Goal: Task Accomplishment & Management: Manage account settings

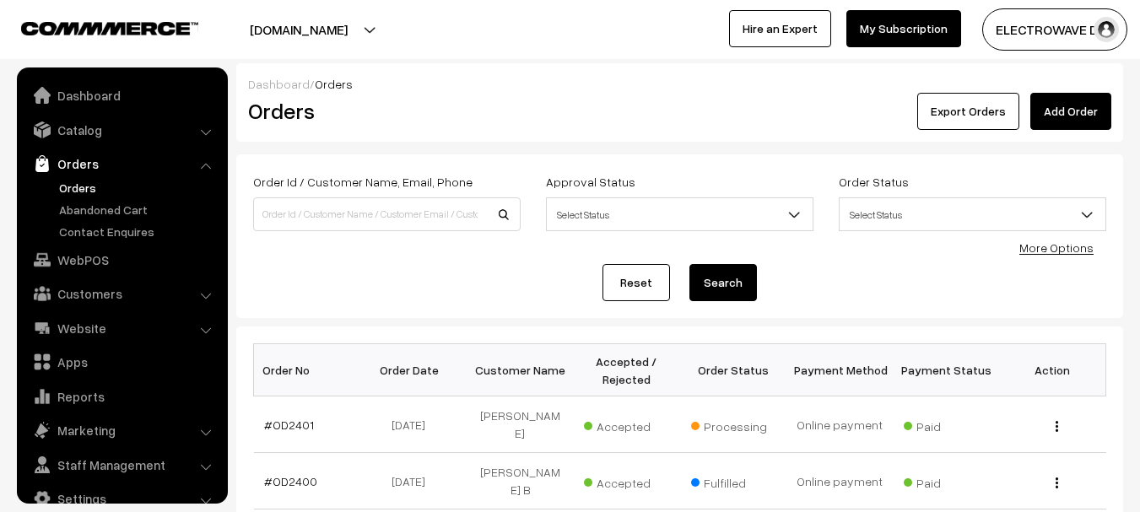
click at [83, 188] on link "Orders" at bounding box center [138, 188] width 167 height 18
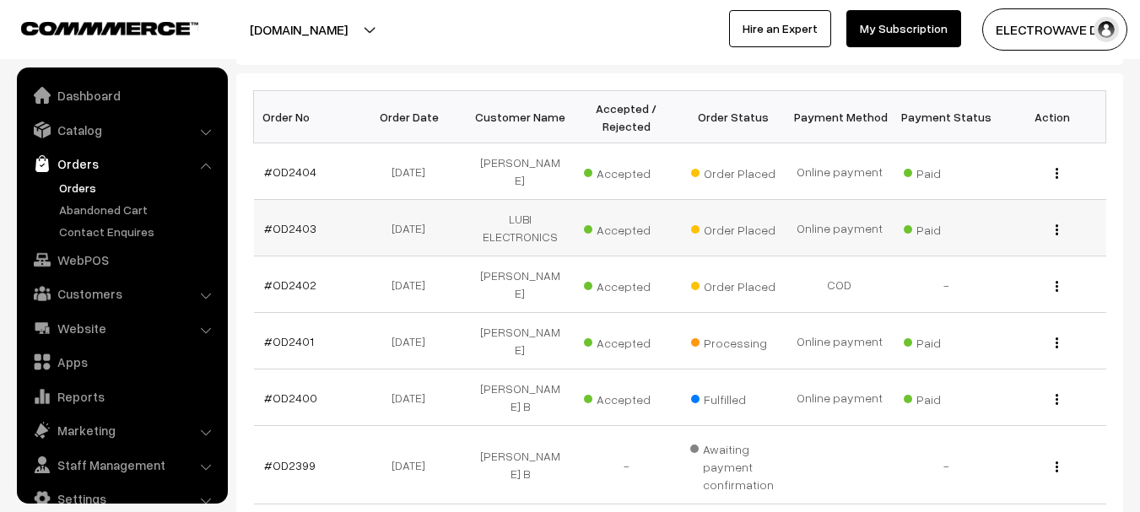
scroll to position [27, 0]
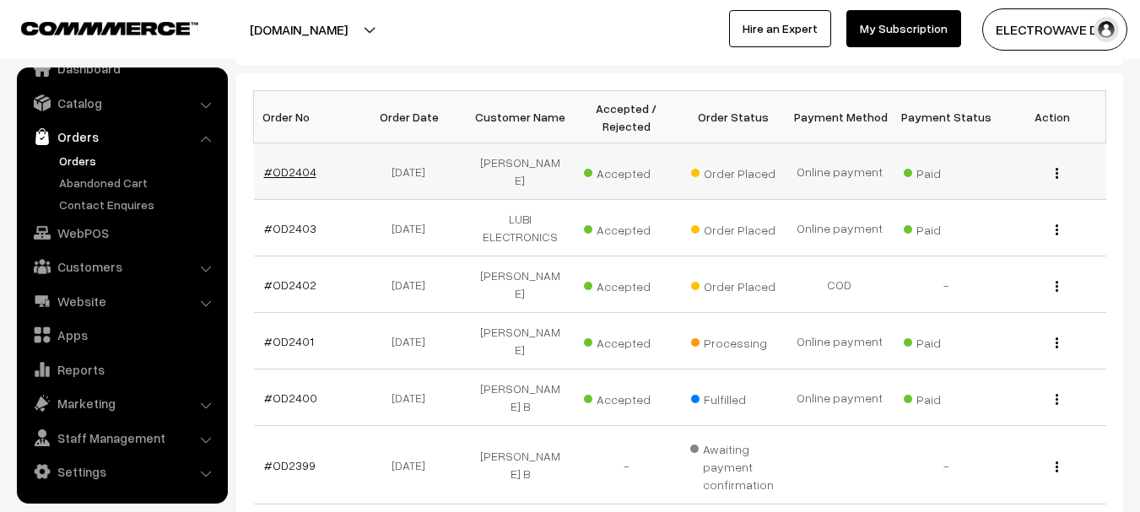
click at [264, 164] on link "#OD2404" at bounding box center [290, 171] width 52 height 14
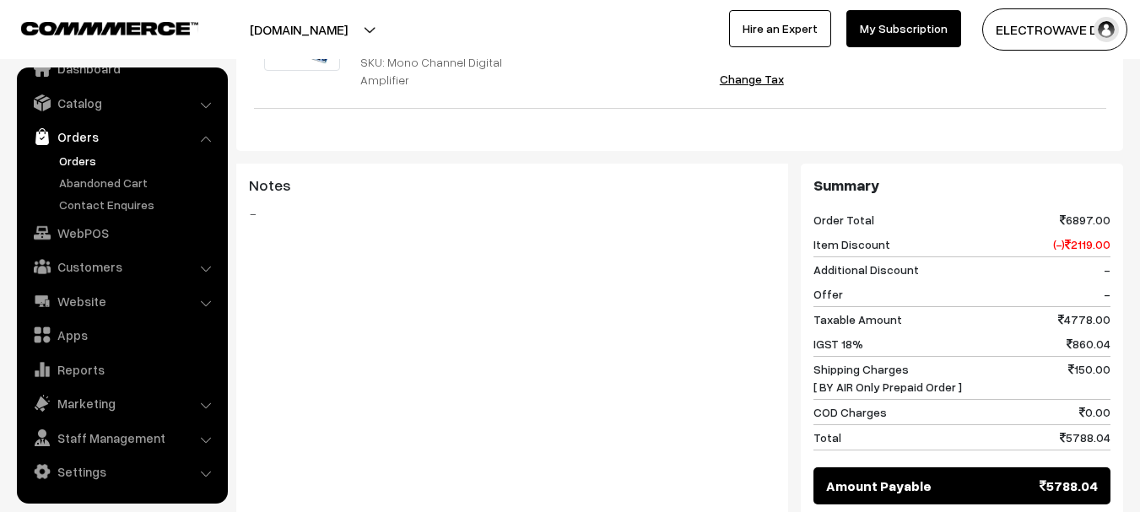
scroll to position [1012, 0]
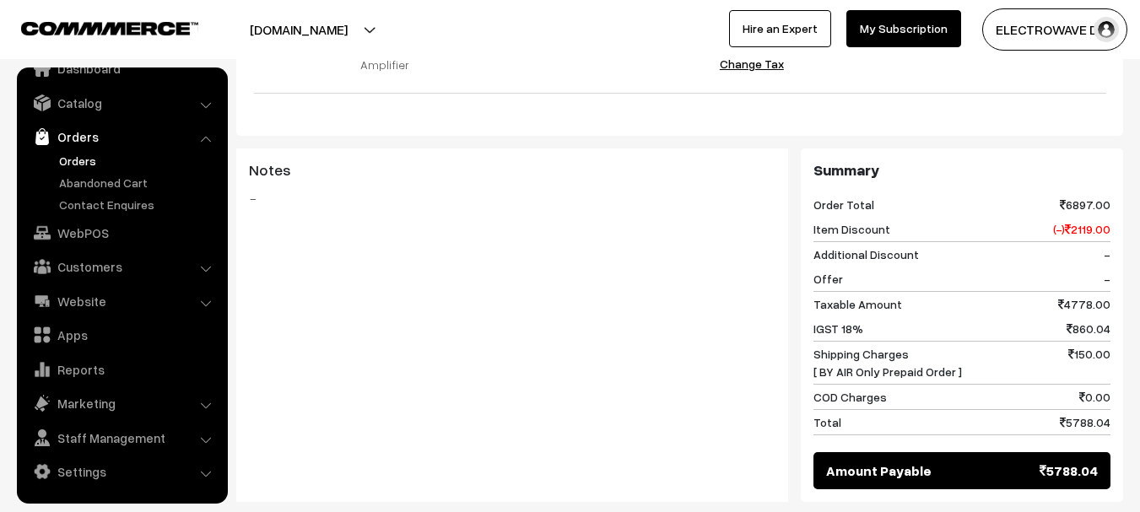
click at [481, 413] on div "Notes -" at bounding box center [512, 324] width 552 height 353
click at [466, 420] on div "Notes -" at bounding box center [512, 324] width 552 height 353
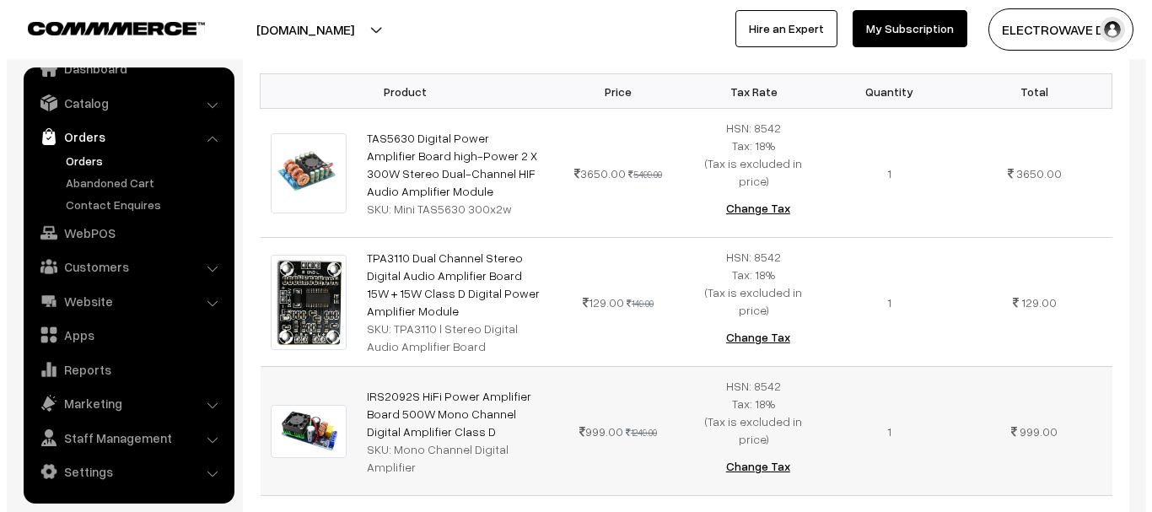
scroll to position [1181, 0]
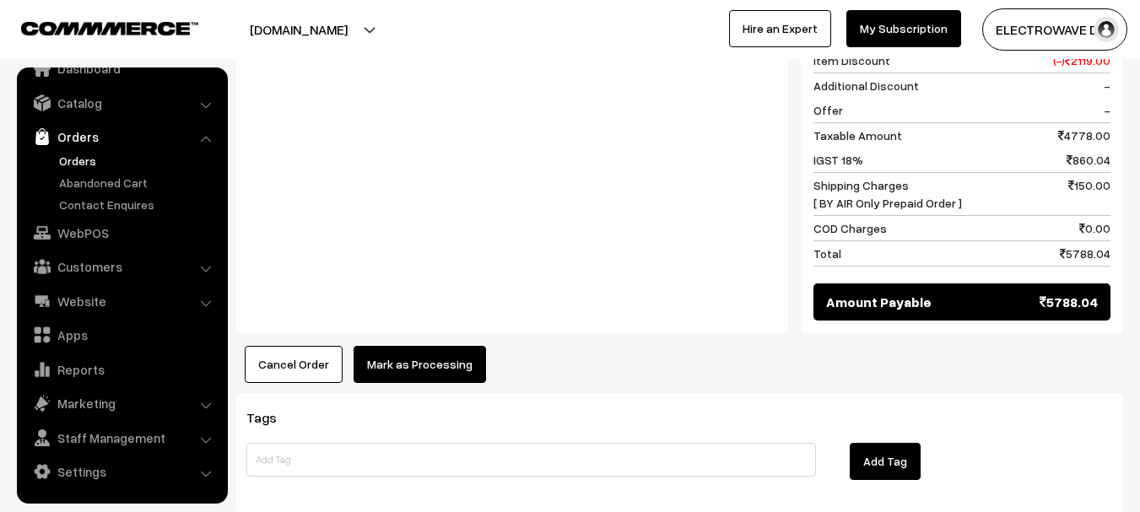
click at [407, 346] on button "Mark as Processing" at bounding box center [419, 364] width 132 height 37
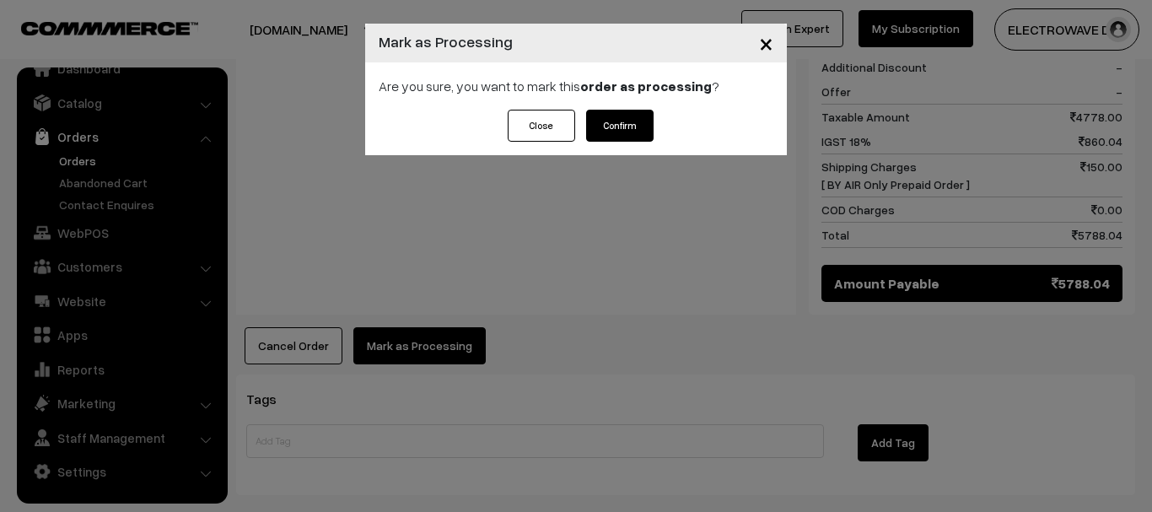
click at [623, 108] on div "Are you sure, you want to mark this order as processing ?" at bounding box center [576, 85] width 422 height 47
click at [614, 137] on button "Confirm" at bounding box center [619, 126] width 67 height 32
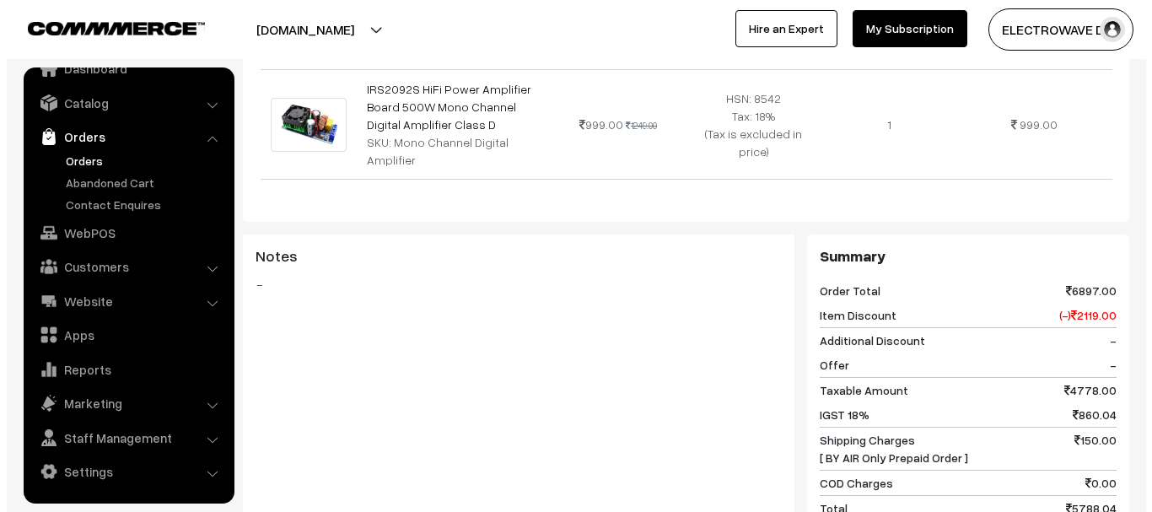
scroll to position [1097, 0]
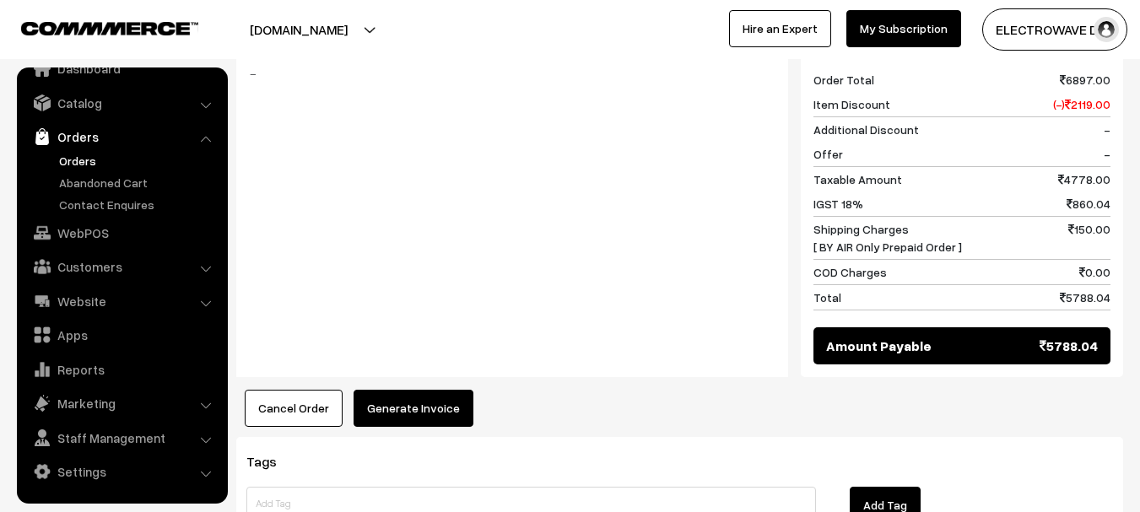
click at [450, 390] on button "Generate Invoice" at bounding box center [413, 408] width 120 height 37
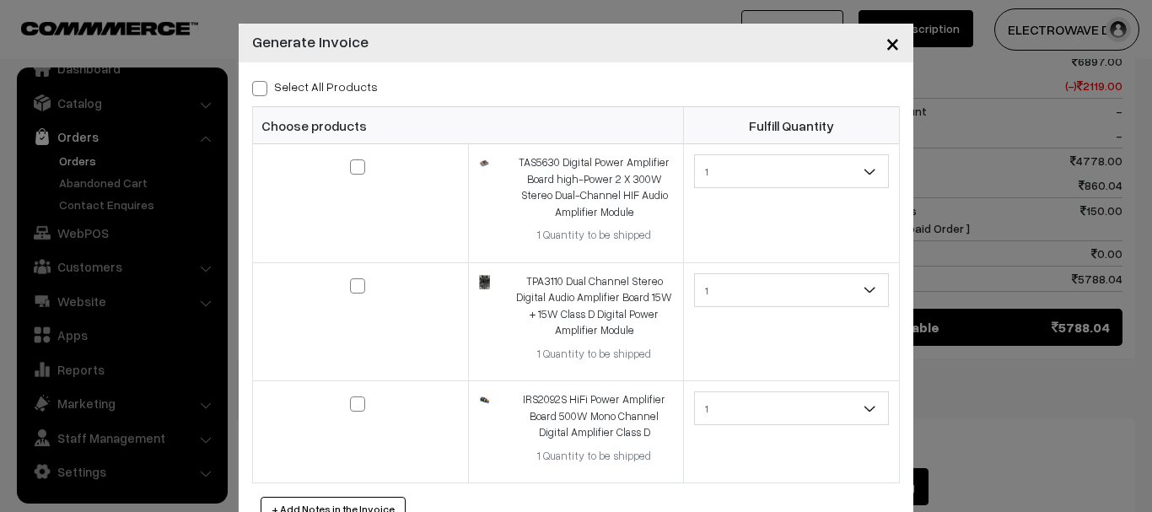
click at [252, 86] on span at bounding box center [259, 88] width 15 height 15
click at [252, 86] on input "Select All Products" at bounding box center [257, 85] width 11 height 11
checkbox input "true"
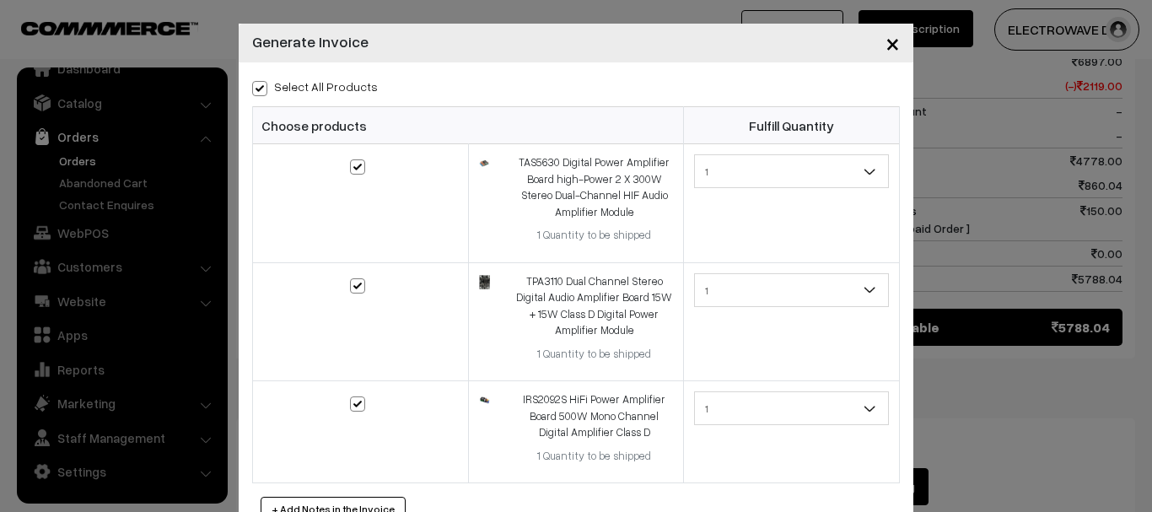
checkbox input "true"
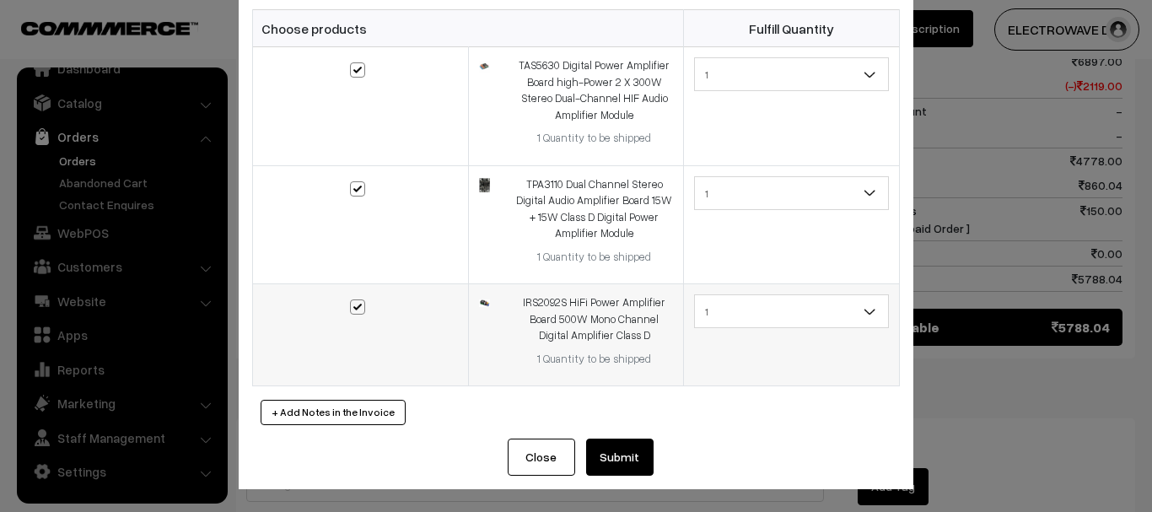
scroll to position [98, 0]
click at [619, 441] on button "Submit" at bounding box center [619, 456] width 67 height 37
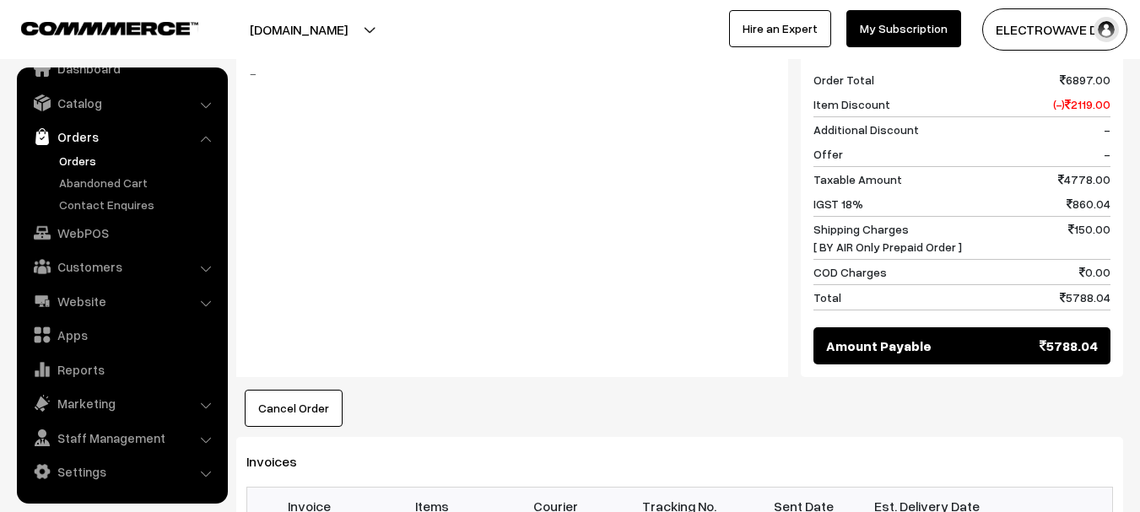
scroll to position [1181, 0]
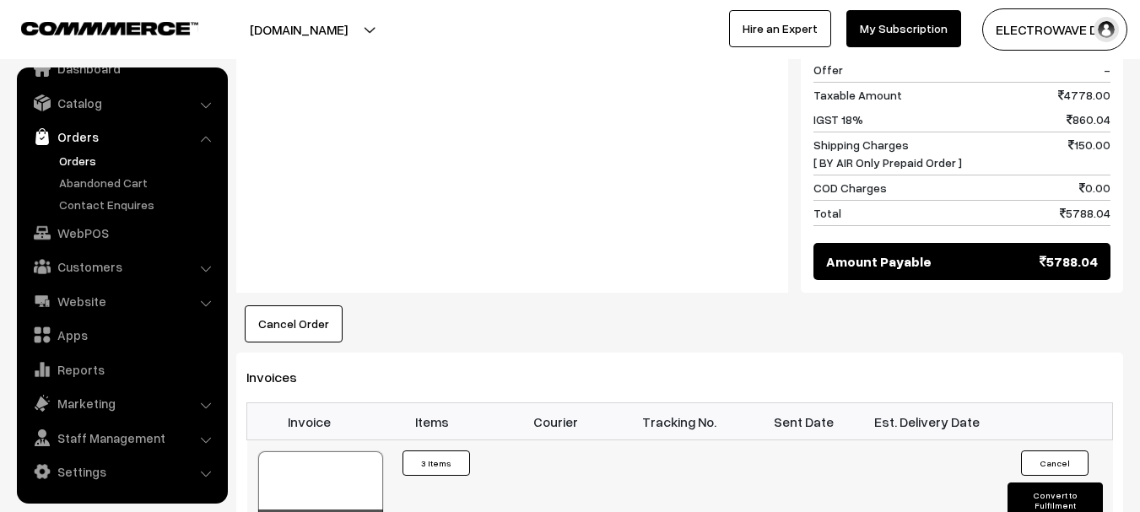
click at [335, 451] on div at bounding box center [320, 493] width 125 height 84
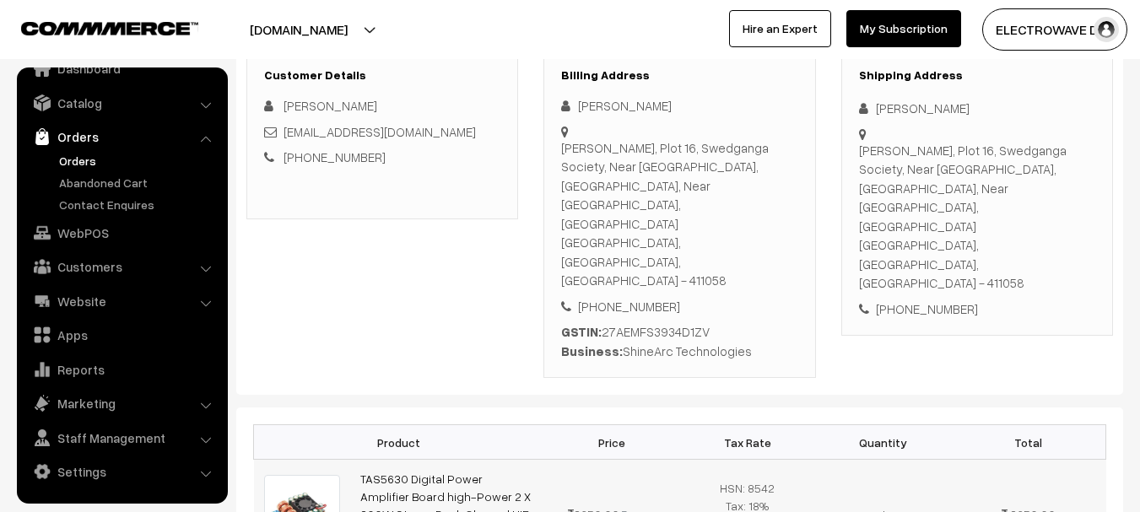
scroll to position [253, 0]
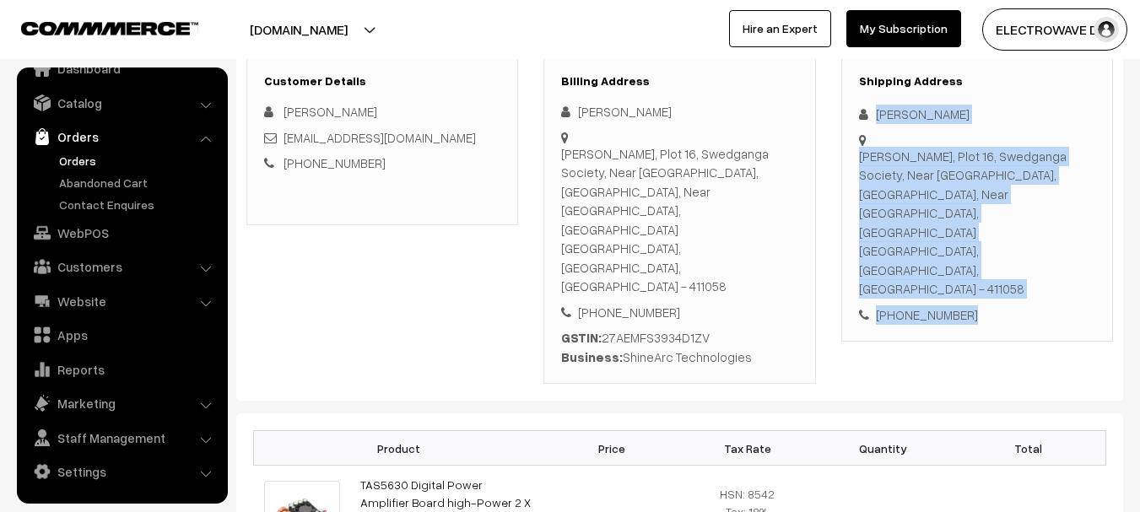
copy div "Shivanand Daddi Shakun, Plot 16, Swedganga Society, Near Ambedkar Chouk, Warje …"
drag, startPoint x: 868, startPoint y: 107, endPoint x: 1030, endPoint y: 265, distance: 226.1
click at [1030, 265] on div "Shipping Address Shivanand Daddi Shakun, Plot 16, Swedganga Society, Near Ambed…" at bounding box center [977, 200] width 272 height 286
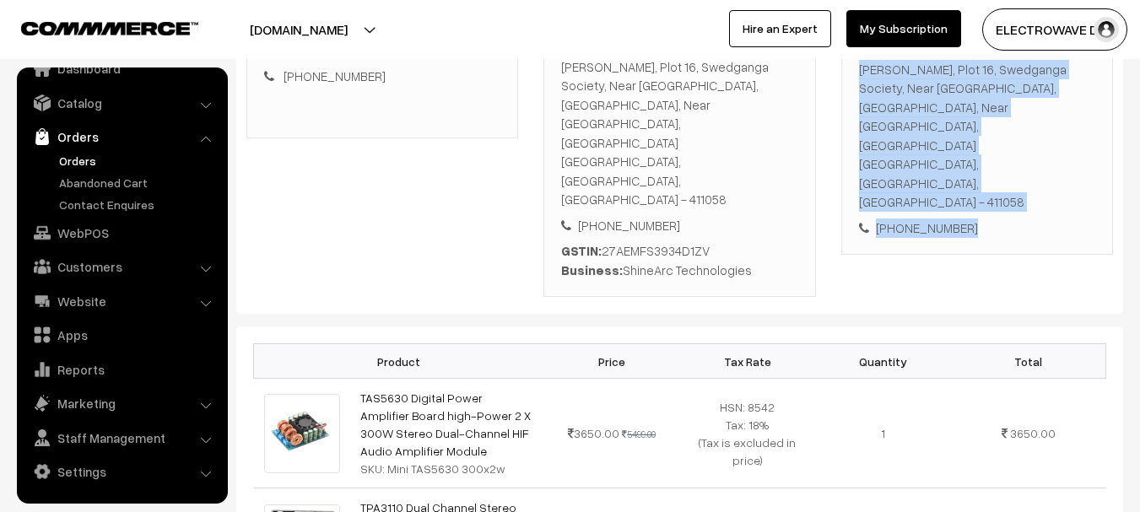
scroll to position [337, 0]
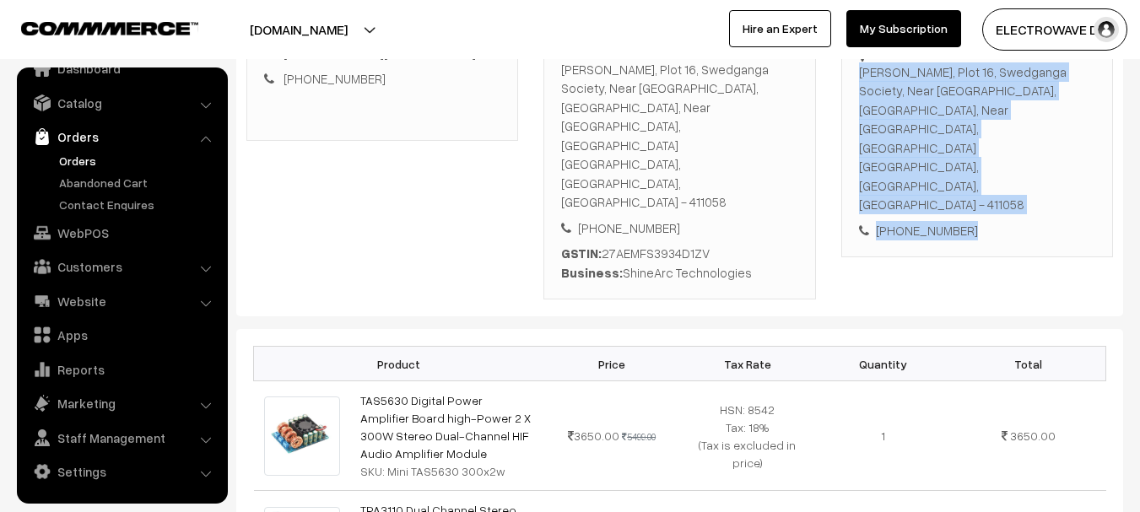
click at [1006, 128] on div "Shakun, Plot 16, Swedganga Society, Near Ambedkar Chouk, Warje Naka, Near Ambed…" at bounding box center [977, 138] width 236 height 152
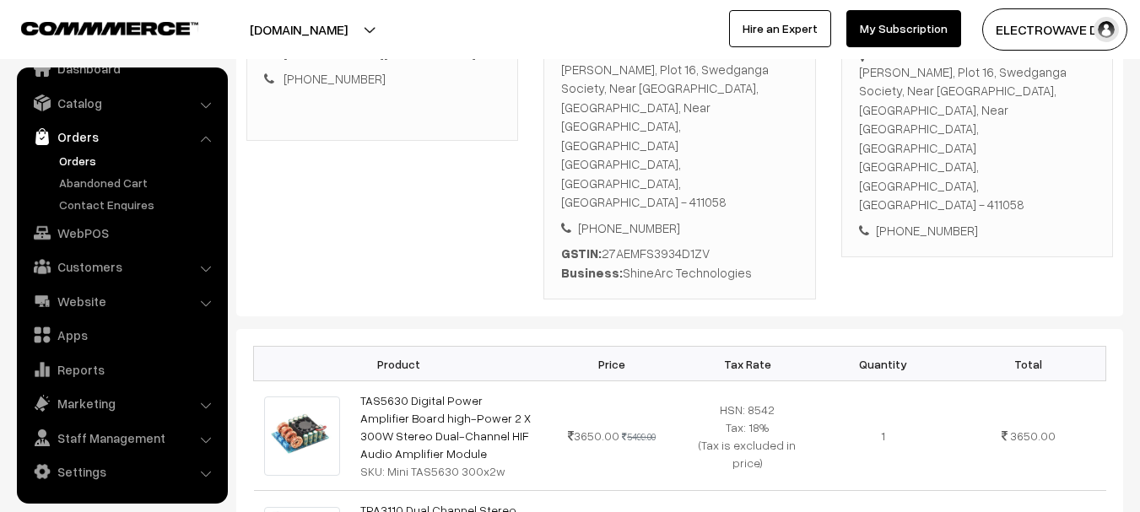
click at [1006, 128] on div "Shakun, Plot 16, Swedganga Society, Near Ambedkar Chouk, Warje Naka, Near Ambed…" at bounding box center [977, 138] width 236 height 152
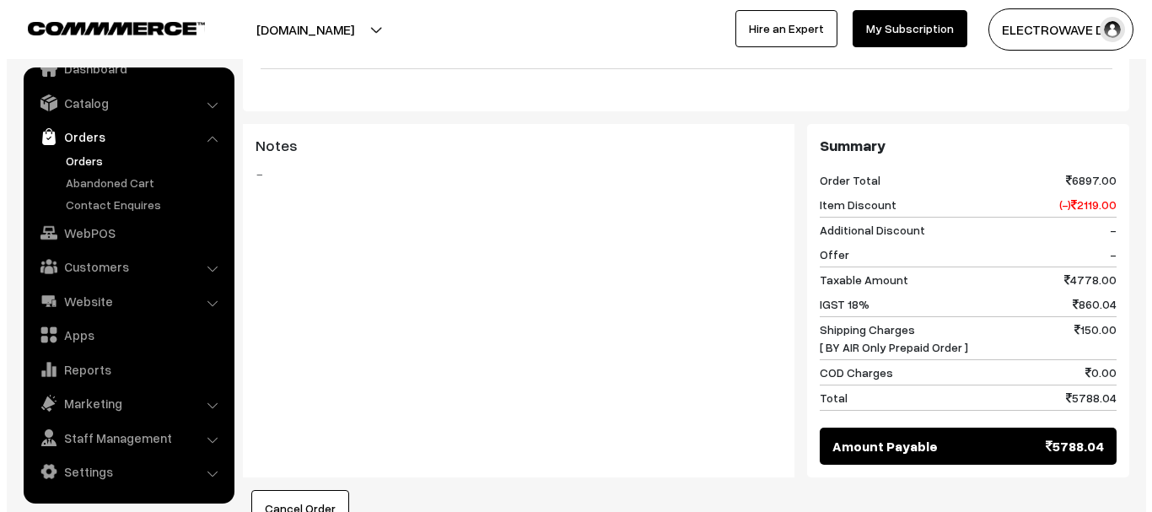
scroll to position [1181, 0]
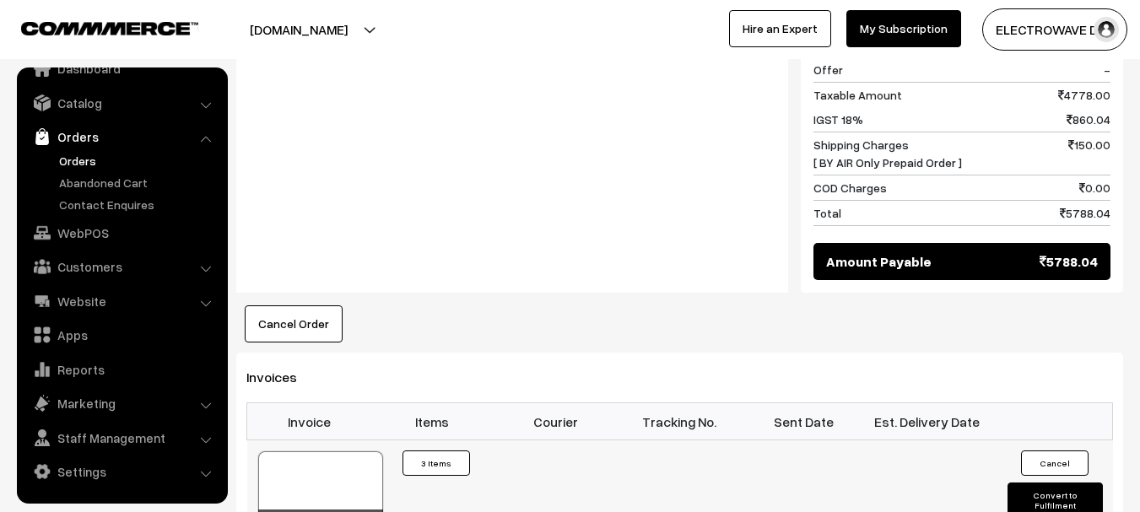
click at [1074, 483] on button "Convert to Fulfilment" at bounding box center [1054, 500] width 95 height 35
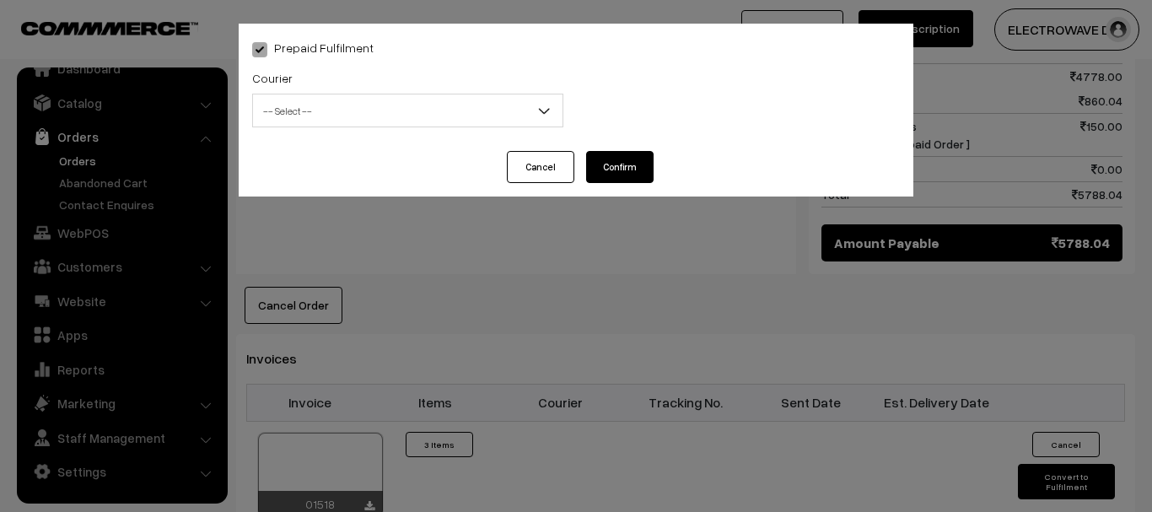
click at [442, 110] on span "-- Select --" at bounding box center [408, 111] width 310 height 30
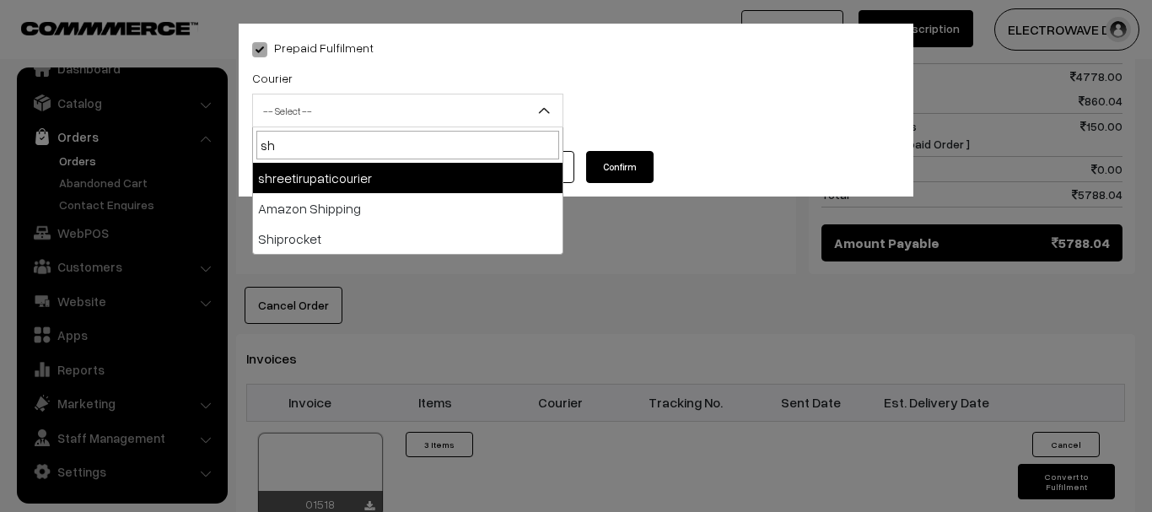
type input "shr"
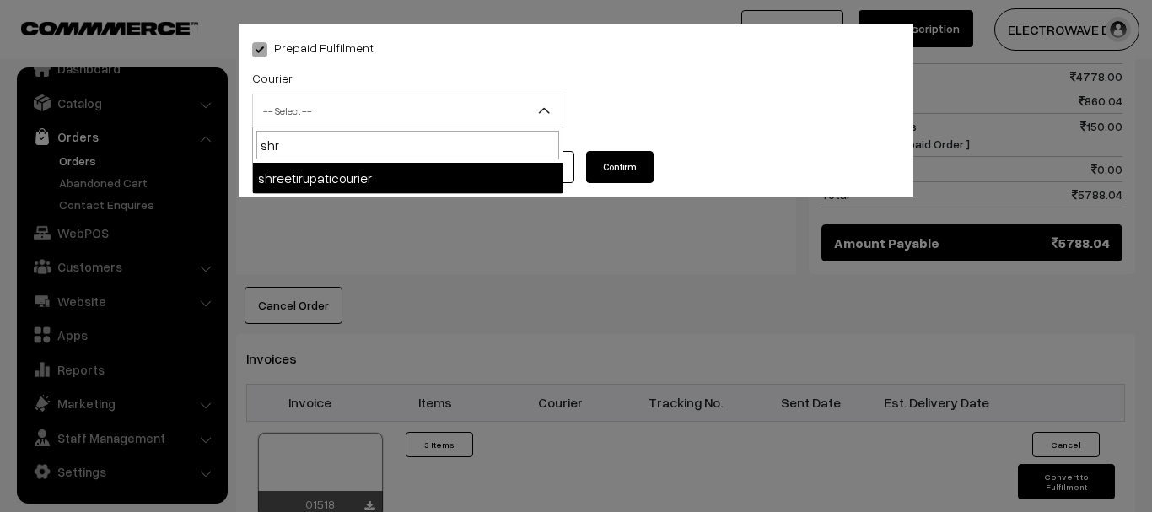
select select "8"
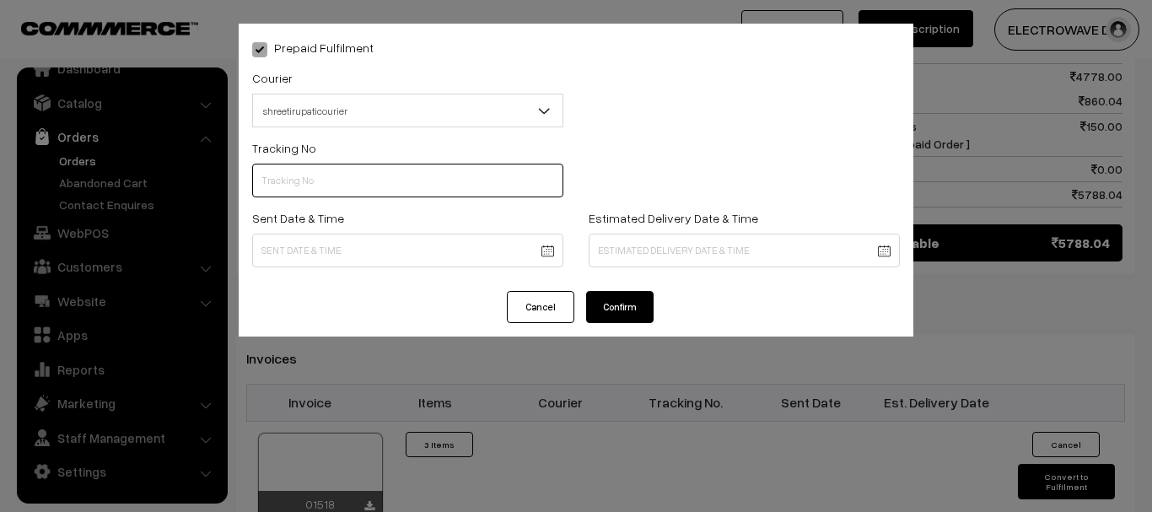
click at [455, 174] on input "text" at bounding box center [407, 181] width 311 height 34
type input "374800046299"
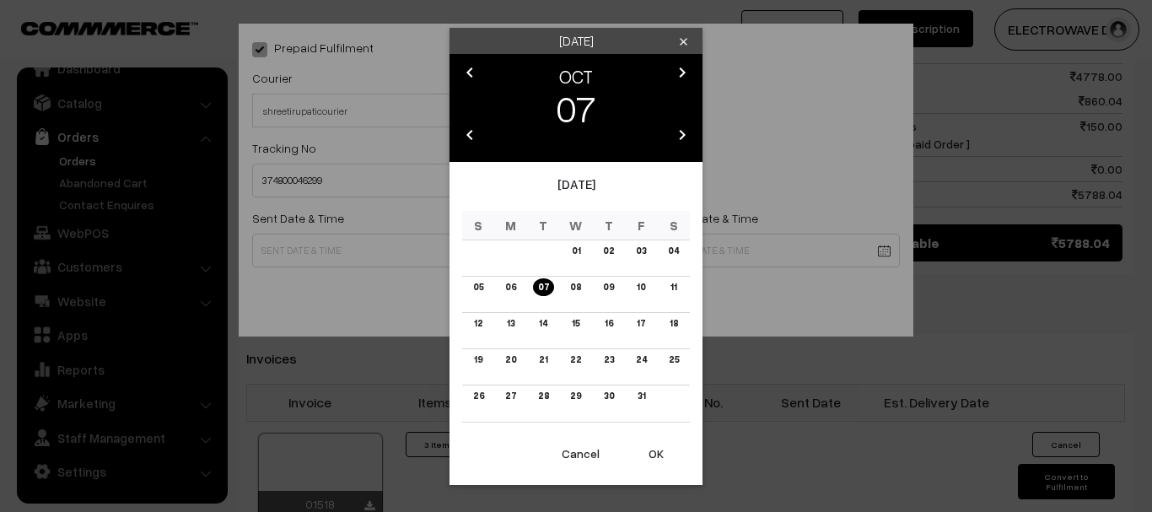
click at [661, 446] on button "OK" at bounding box center [656, 453] width 67 height 37
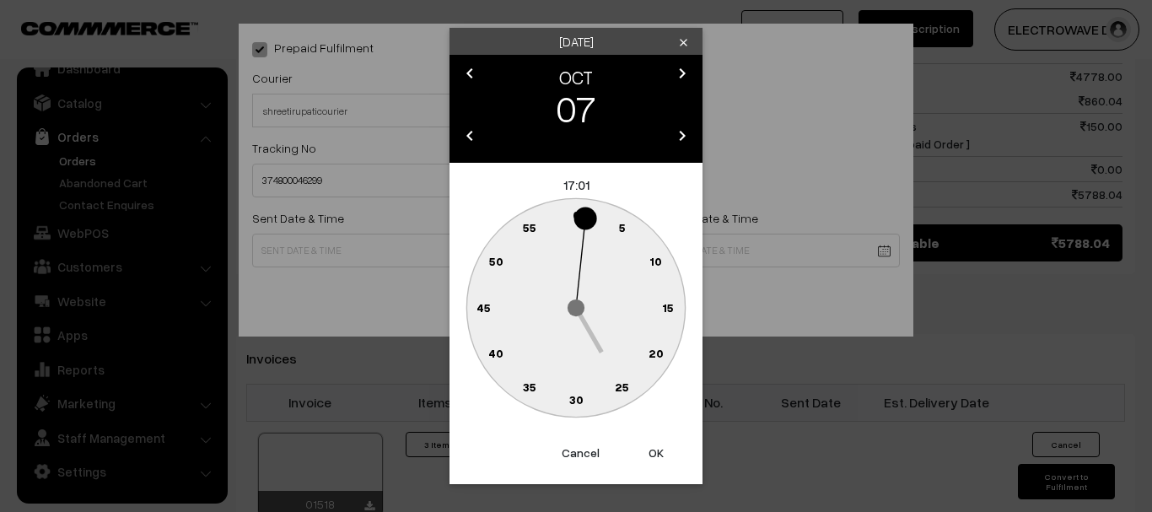
click at [661, 446] on button "OK" at bounding box center [656, 452] width 67 height 37
type input "07-10-2025 17:01"
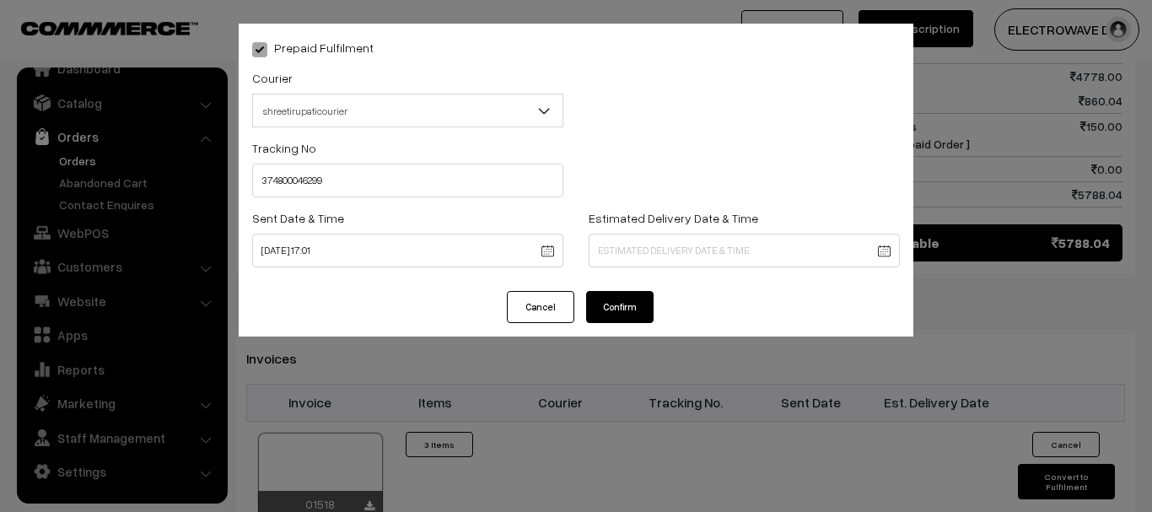
click at [661, 446] on div "Prepaid Fulfilment Courier -- Select -- BlueDart Xpressbees Delhivery Speed Pos…" at bounding box center [576, 256] width 1152 height 512
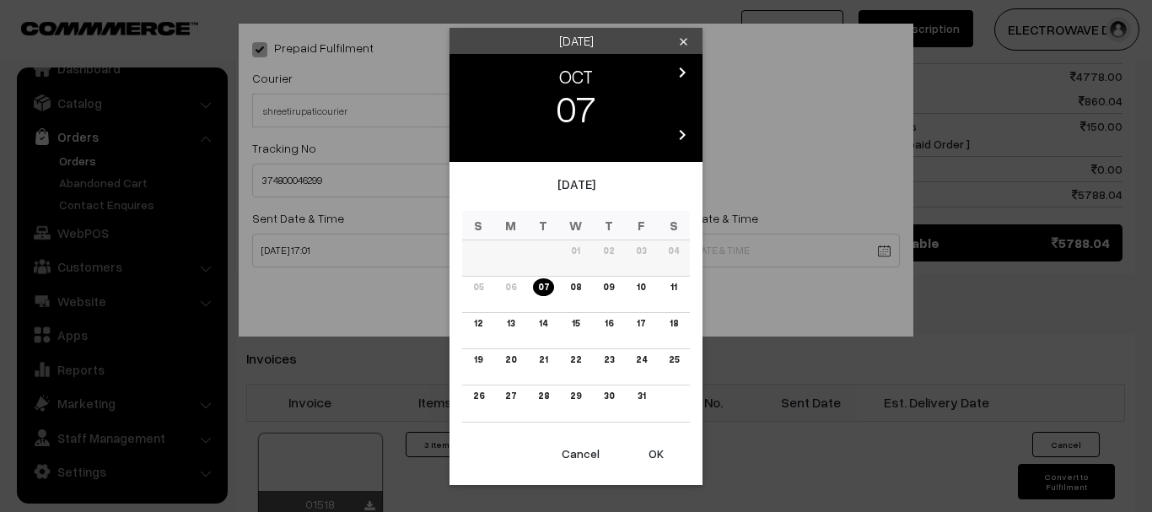
click at [644, 289] on link "10" at bounding box center [641, 287] width 19 height 18
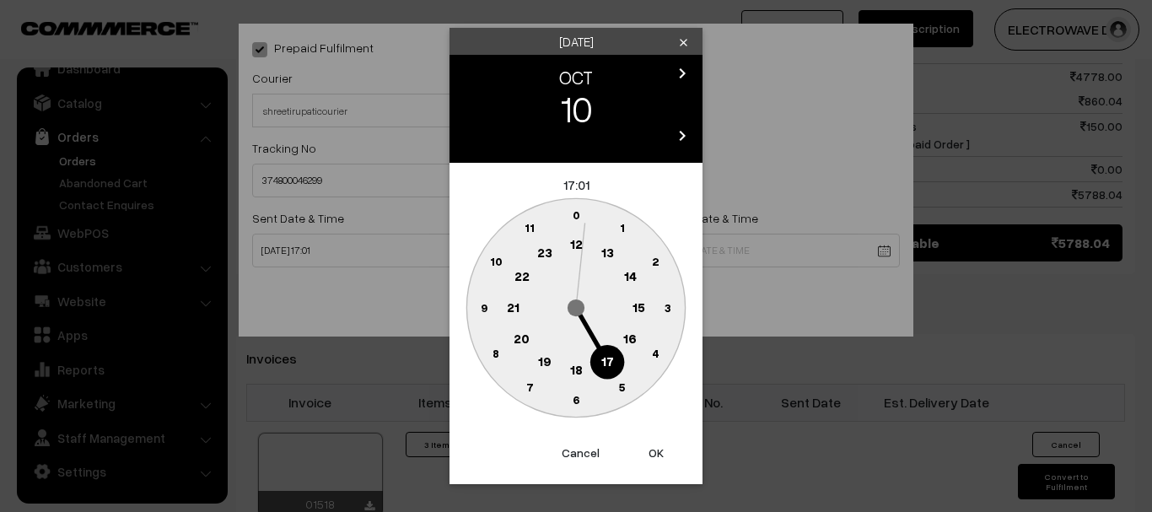
click at [647, 450] on button "OK" at bounding box center [656, 452] width 67 height 37
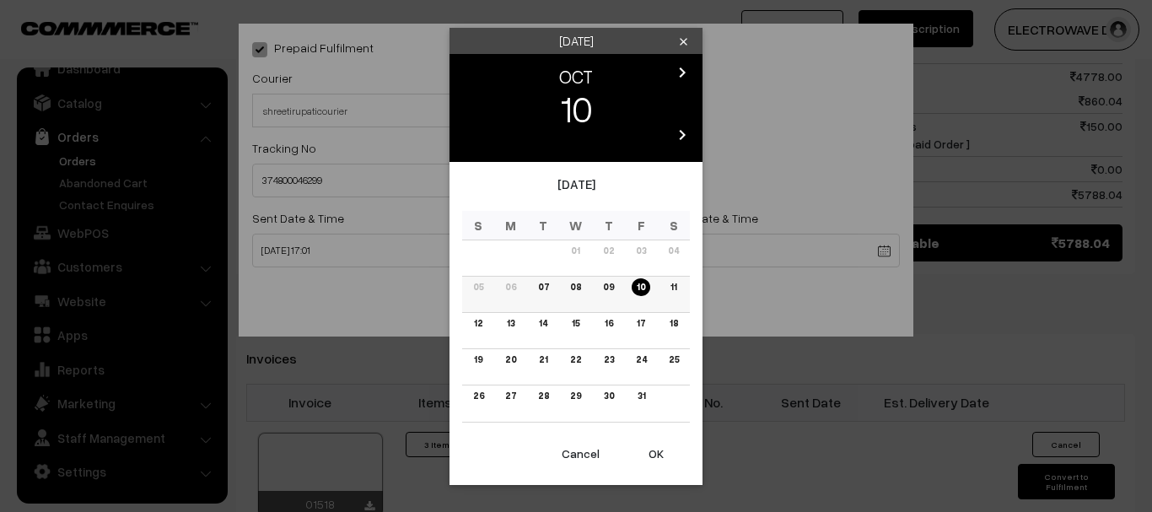
click at [608, 286] on link "09" at bounding box center [608, 287] width 21 height 18
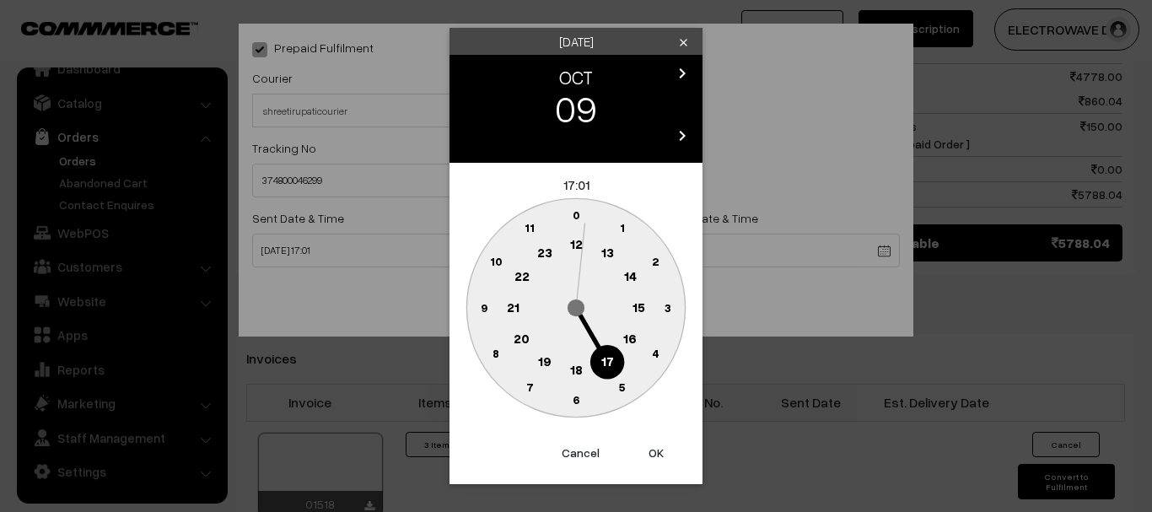
click at [649, 441] on button "OK" at bounding box center [656, 452] width 67 height 37
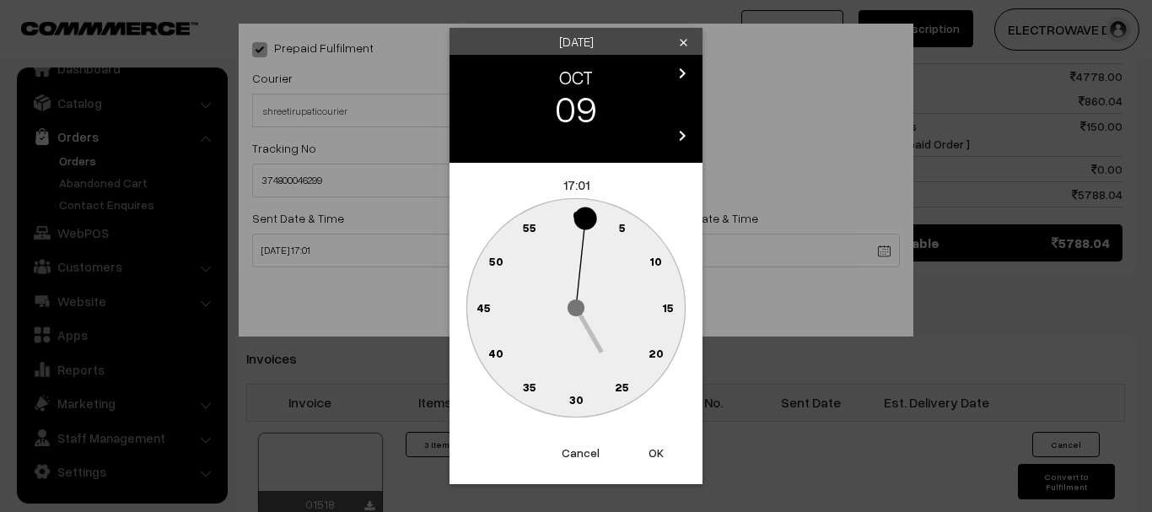
click at [649, 441] on button "OK" at bounding box center [656, 452] width 67 height 37
type input "09-10-2025 17:01"
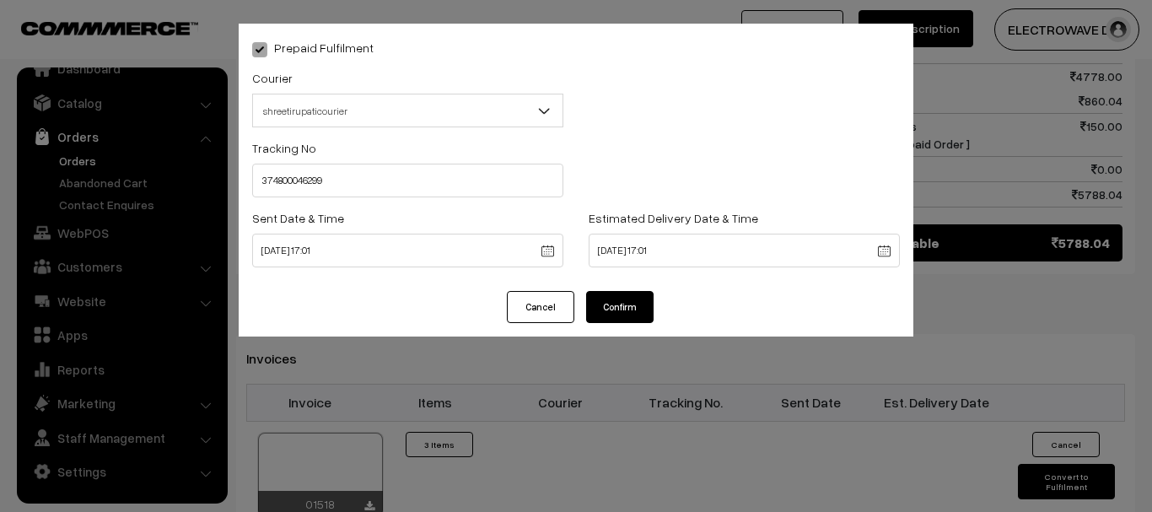
click at [628, 313] on button "Confirm" at bounding box center [619, 307] width 67 height 32
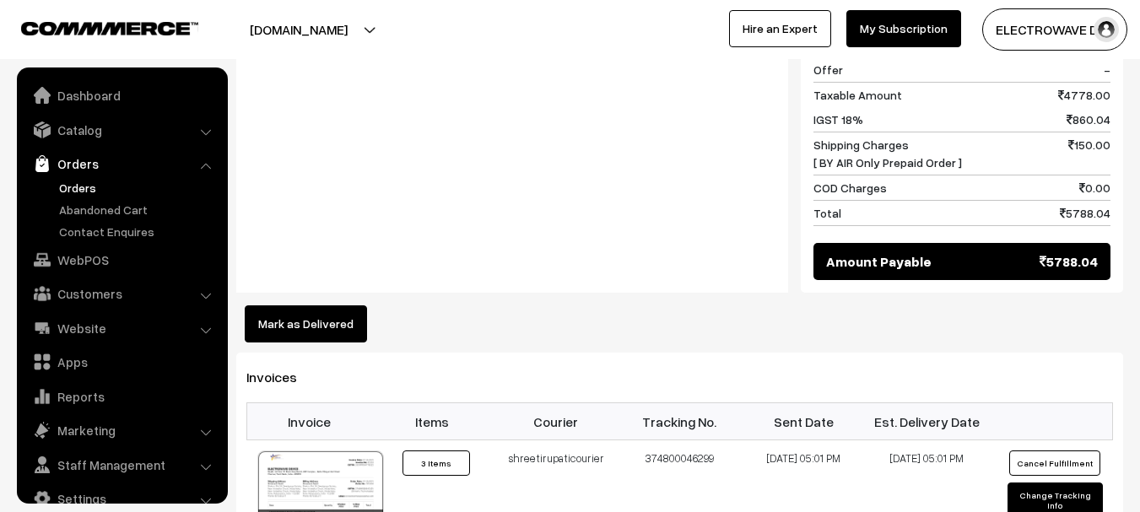
scroll to position [27, 0]
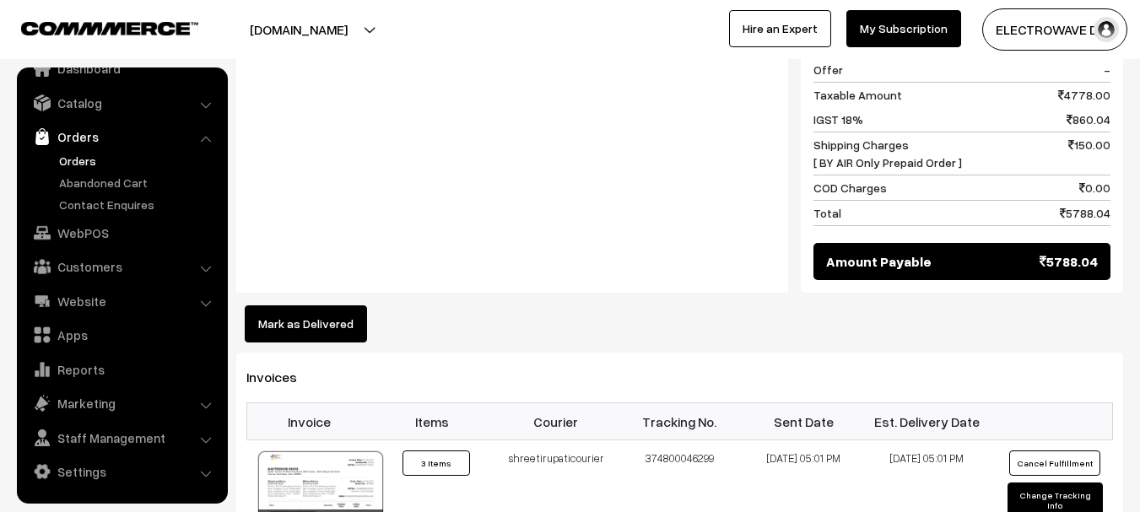
click at [71, 150] on link "Orders" at bounding box center [121, 136] width 201 height 30
click at [83, 162] on link "Orders" at bounding box center [138, 161] width 167 height 18
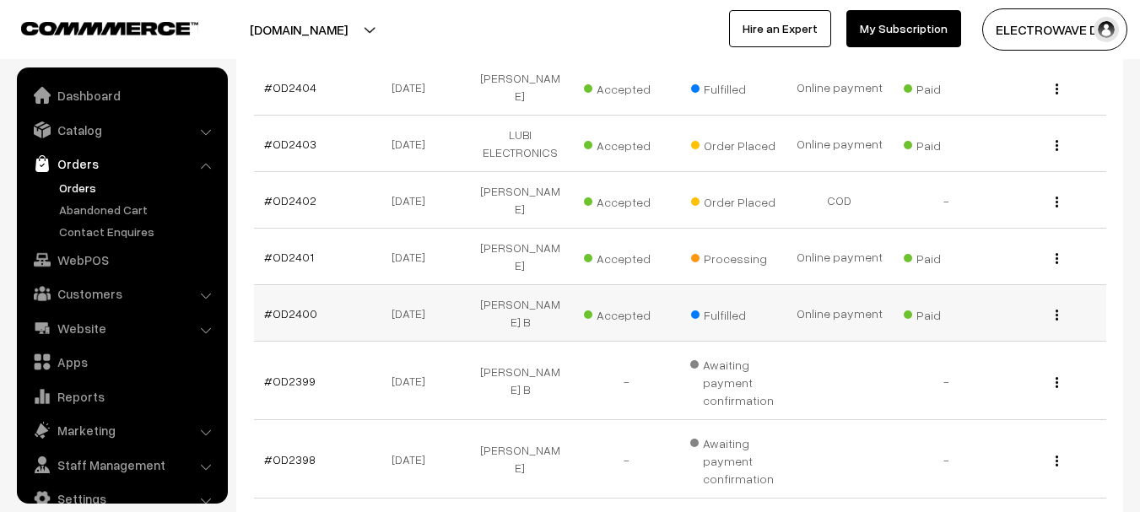
scroll to position [27, 0]
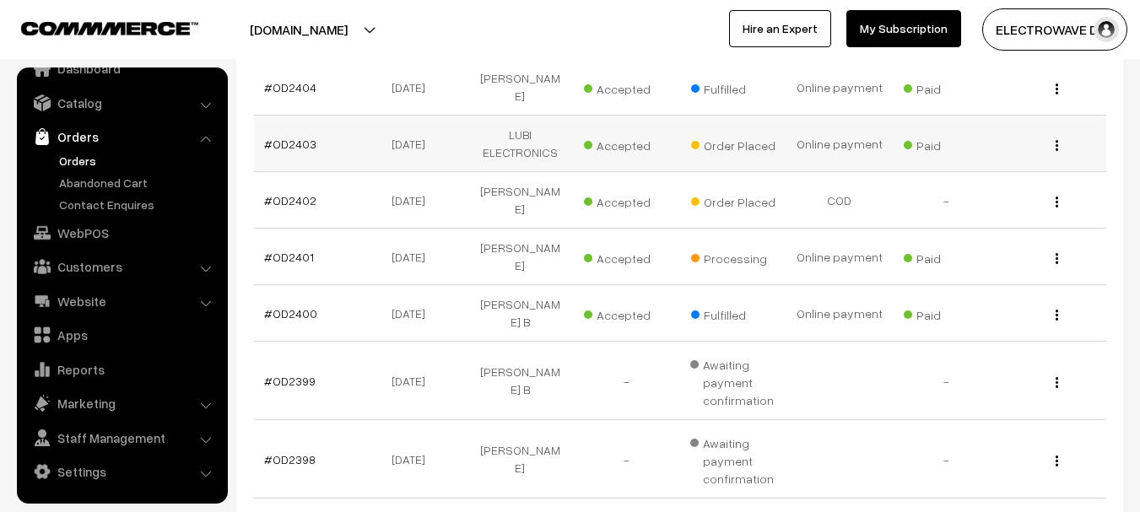
click at [306, 138] on td "#OD2403" at bounding box center [307, 144] width 106 height 57
click at [279, 137] on link "#OD2403" at bounding box center [290, 144] width 52 height 14
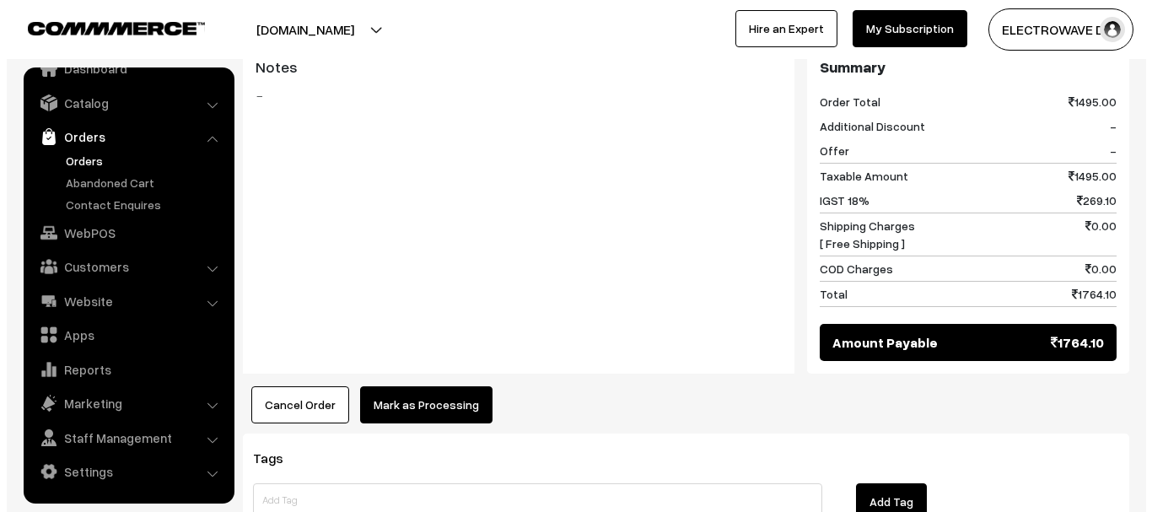
scroll to position [956, 0]
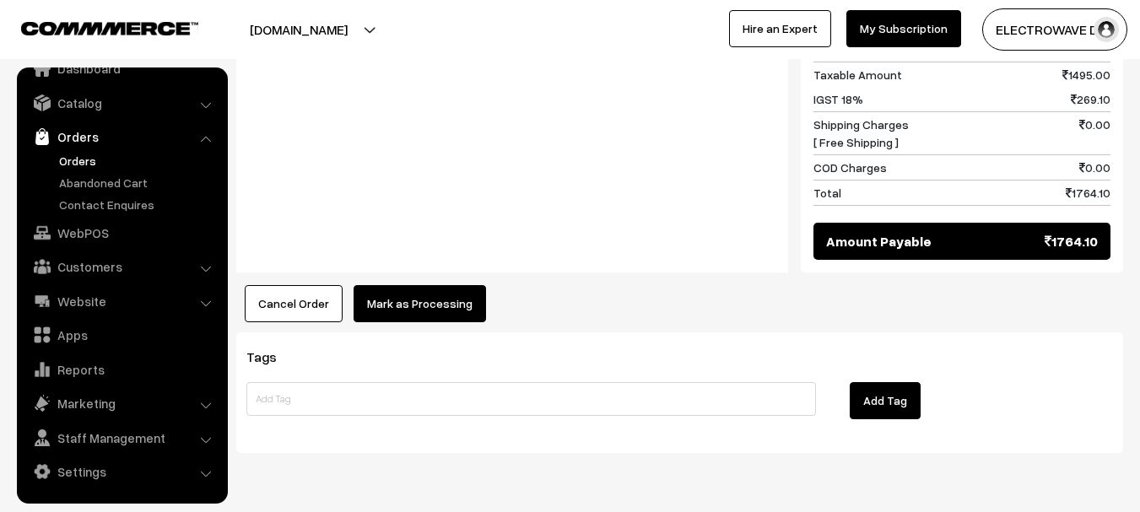
click at [441, 285] on button "Mark as Processing" at bounding box center [419, 303] width 132 height 37
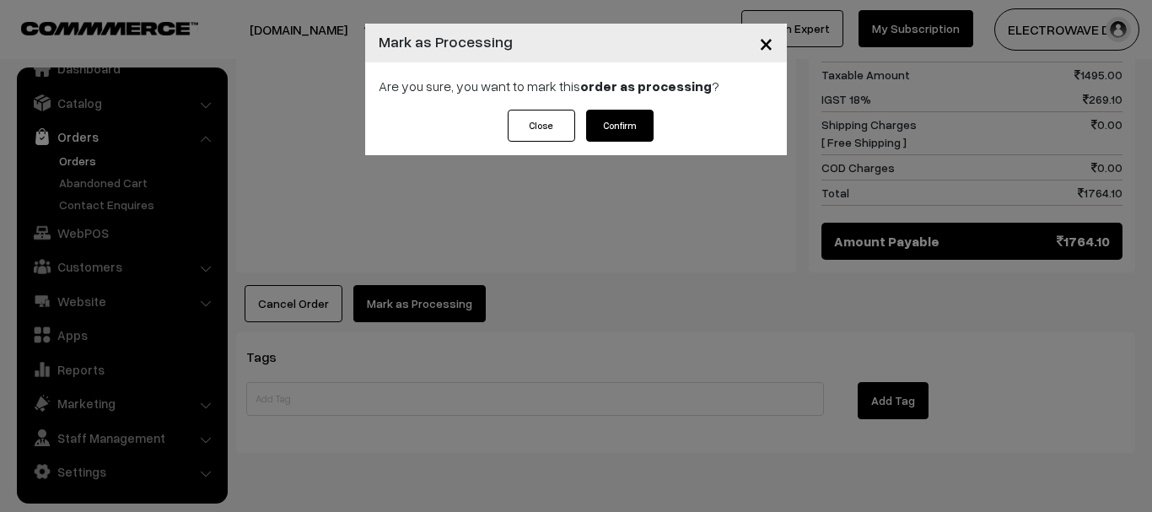
click at [630, 114] on button "Confirm" at bounding box center [619, 126] width 67 height 32
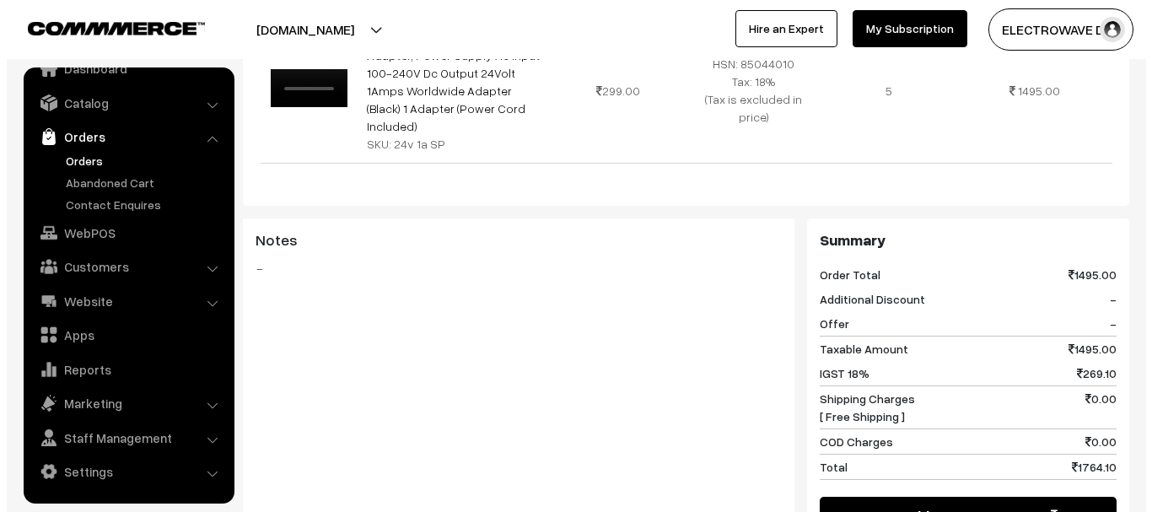
scroll to position [928, 0]
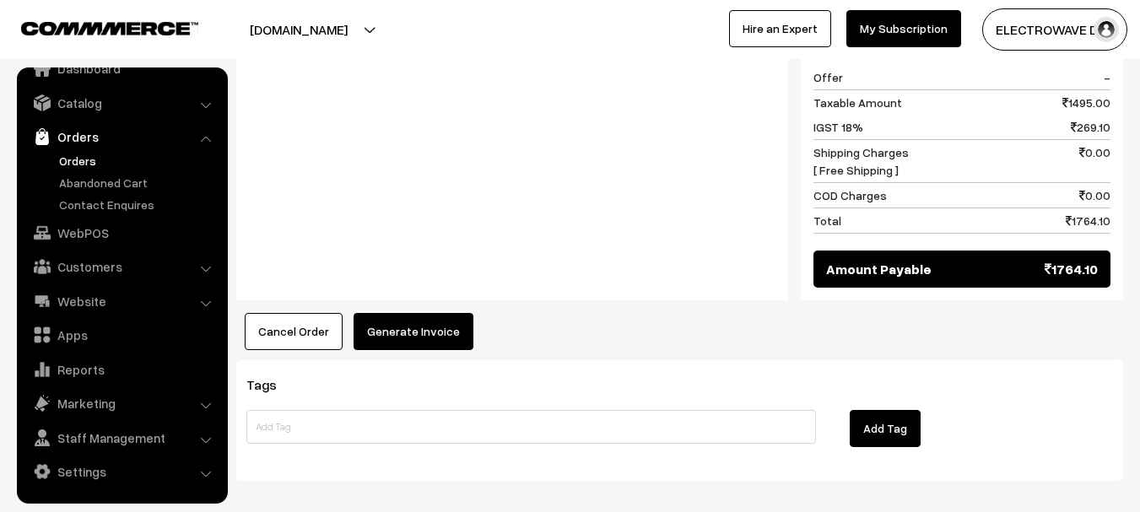
click at [421, 313] on button "Generate Invoice" at bounding box center [413, 331] width 120 height 37
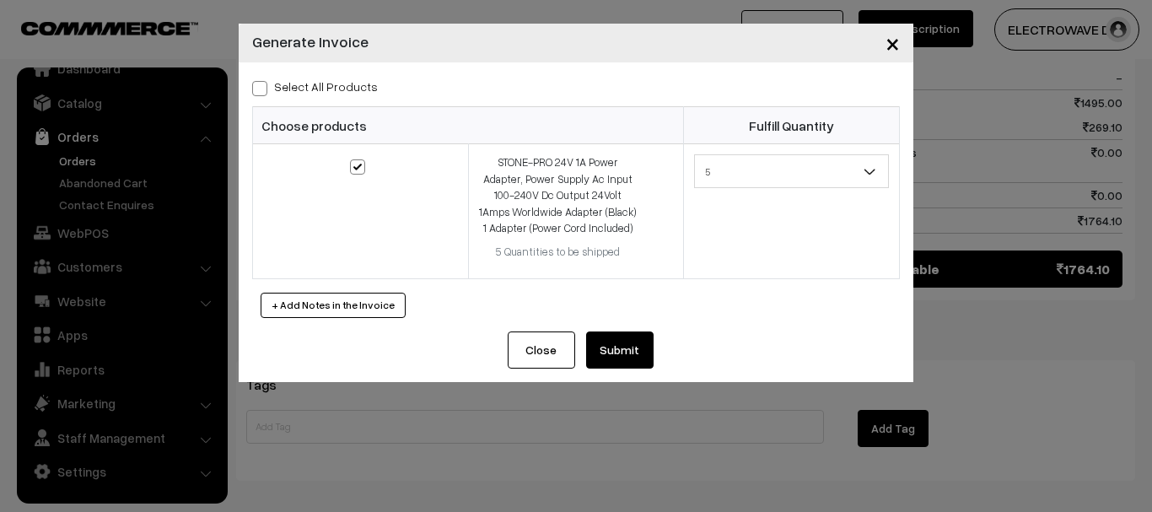
click at [621, 353] on button "Submit" at bounding box center [619, 350] width 67 height 37
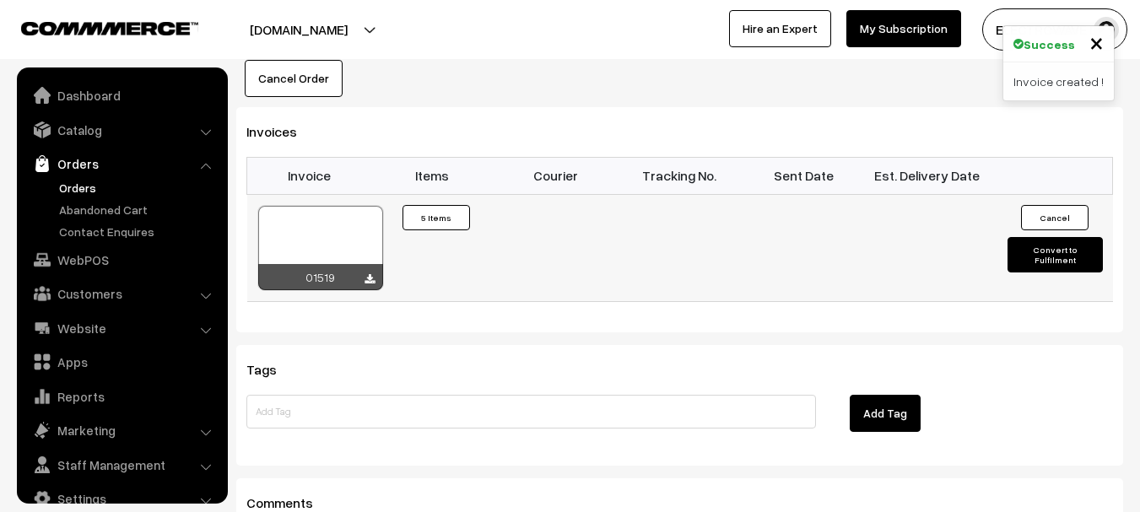
scroll to position [27, 0]
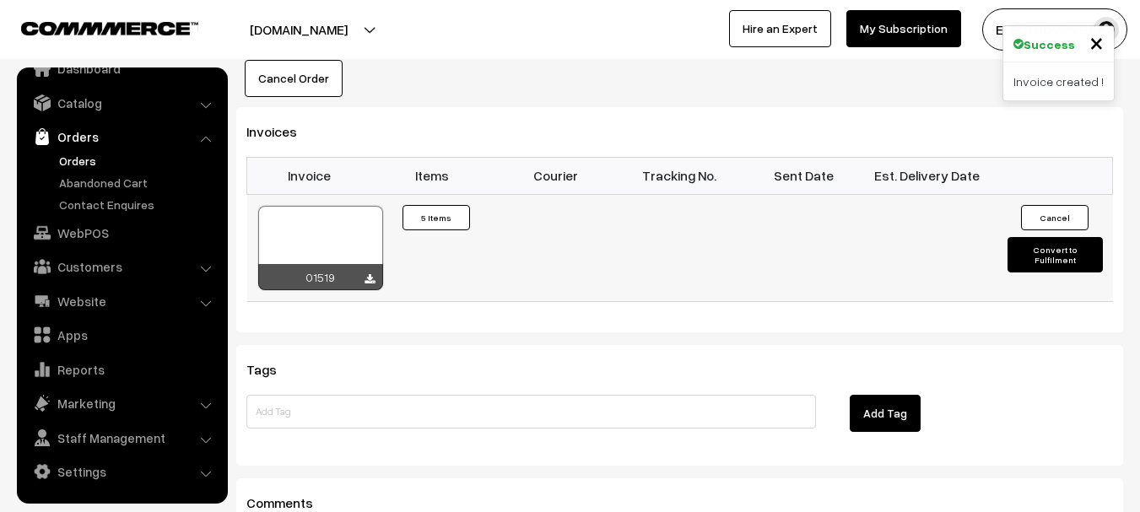
click at [338, 206] on div at bounding box center [320, 248] width 125 height 84
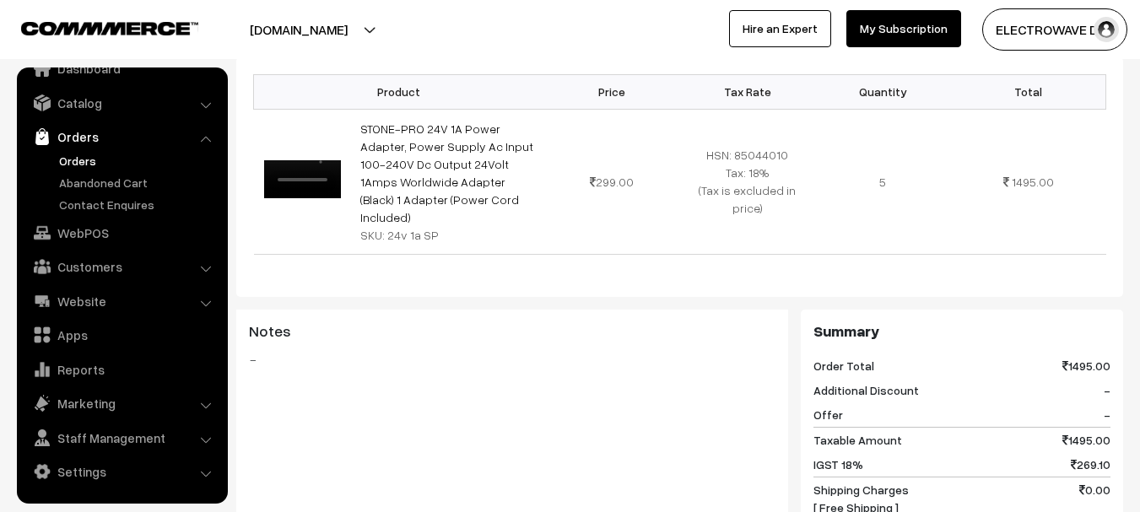
scroll to position [169, 0]
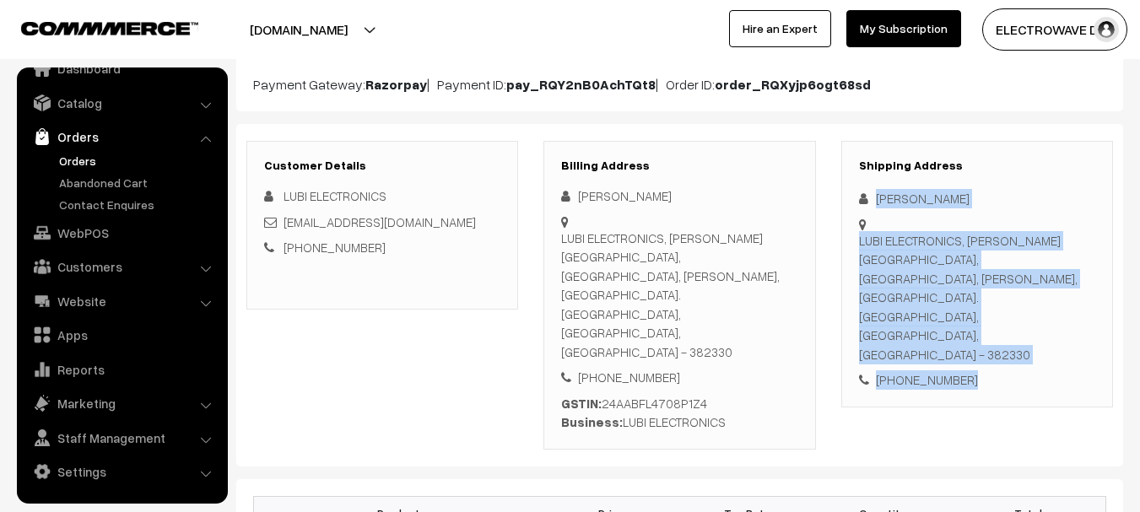
copy div "ROHIT PATEL LUBI ELECTRONICS, SARDAR PATEL RING ROAD, KARAI GAM PATIA, NANA CHI…"
drag, startPoint x: 876, startPoint y: 195, endPoint x: 1012, endPoint y: 337, distance: 196.3
click at [1012, 337] on div "Shipping Address ROHIT PATEL LUBI ELECTRONICS, SARDAR PATEL RING ROAD, KARAI GA…" at bounding box center [977, 274] width 272 height 267
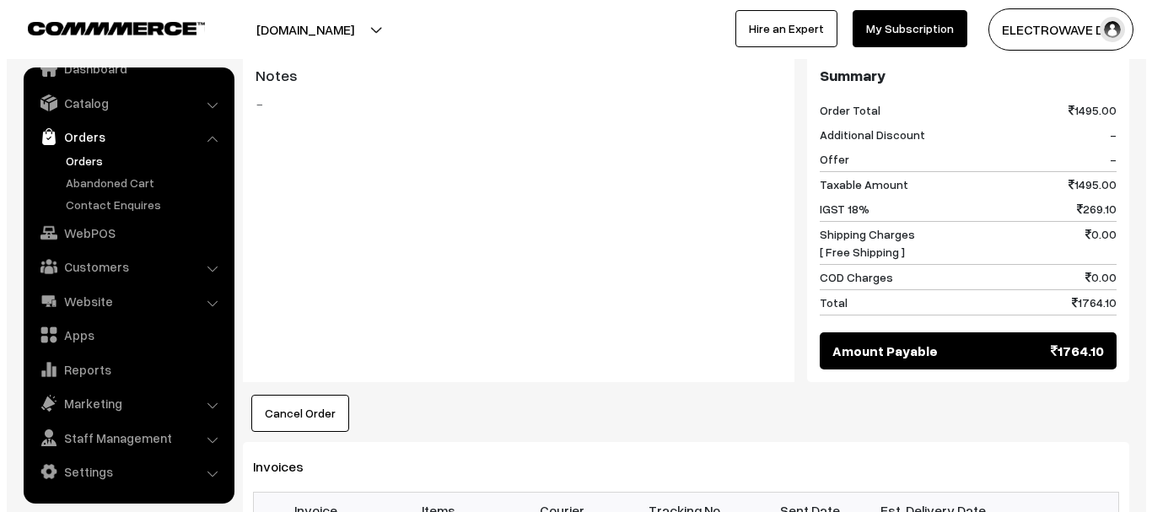
scroll to position [1265, 0]
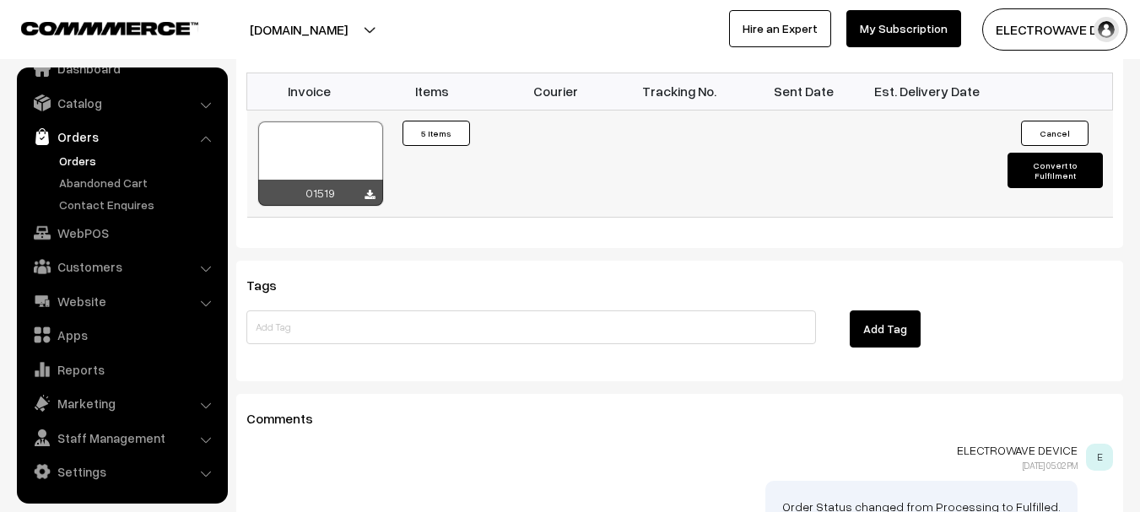
click at [1054, 153] on button "Convert to Fulfilment" at bounding box center [1054, 170] width 95 height 35
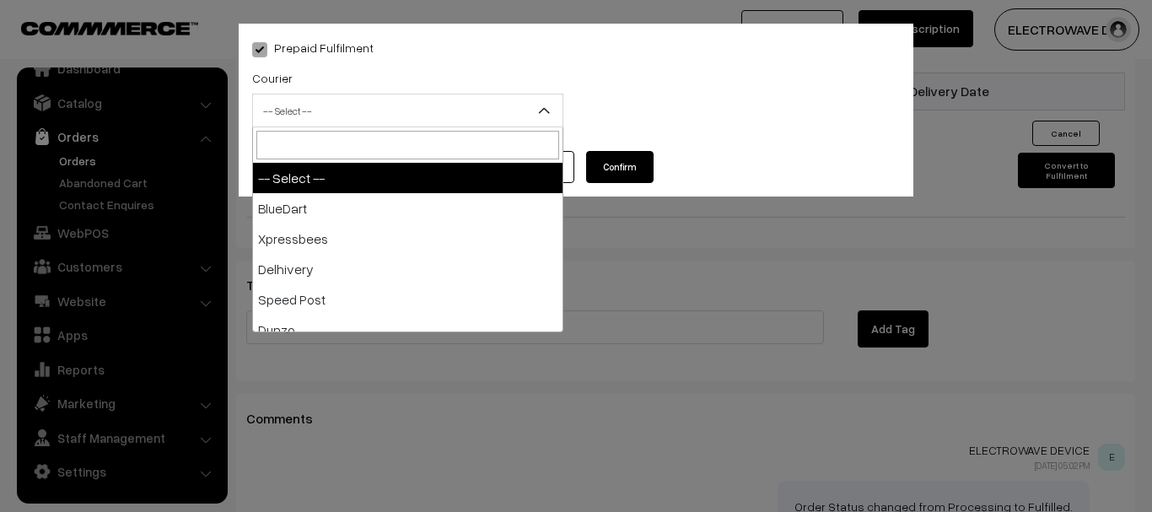
click at [333, 100] on span "-- Select --" at bounding box center [408, 111] width 310 height 30
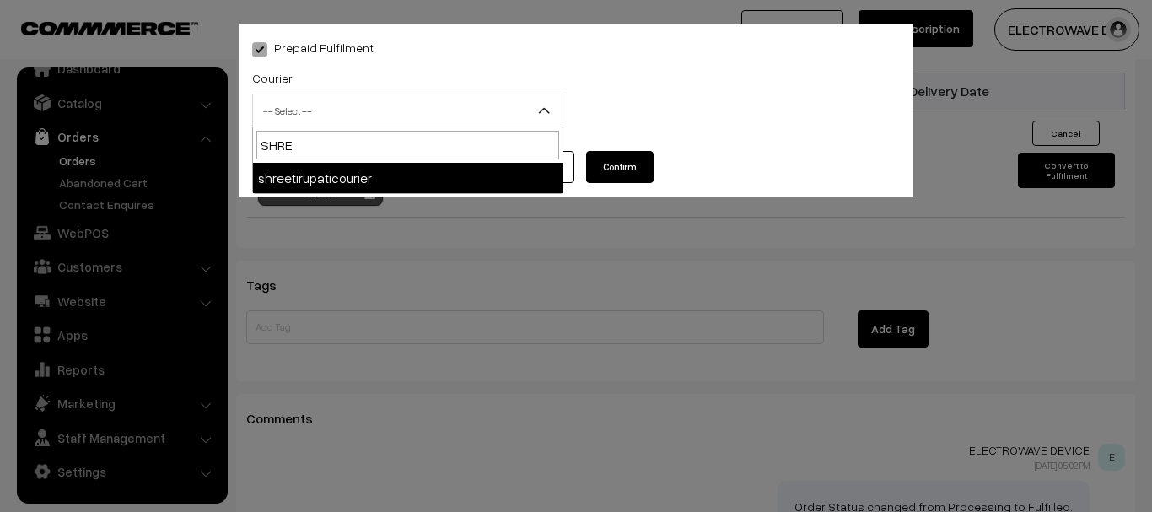
type input "SHREE"
select select "8"
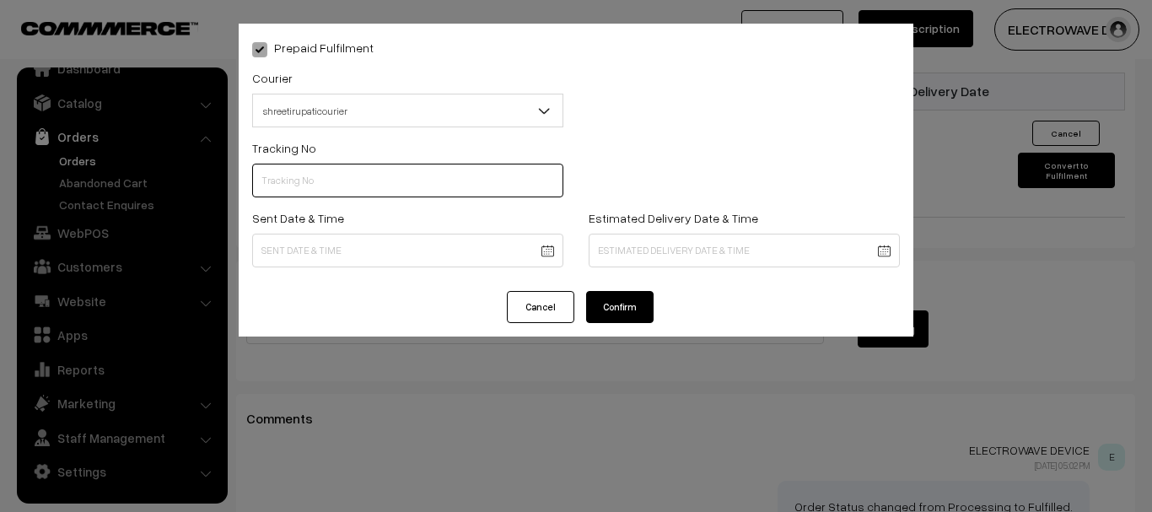
click at [342, 181] on input "text" at bounding box center [407, 181] width 311 height 34
type input "374800045844"
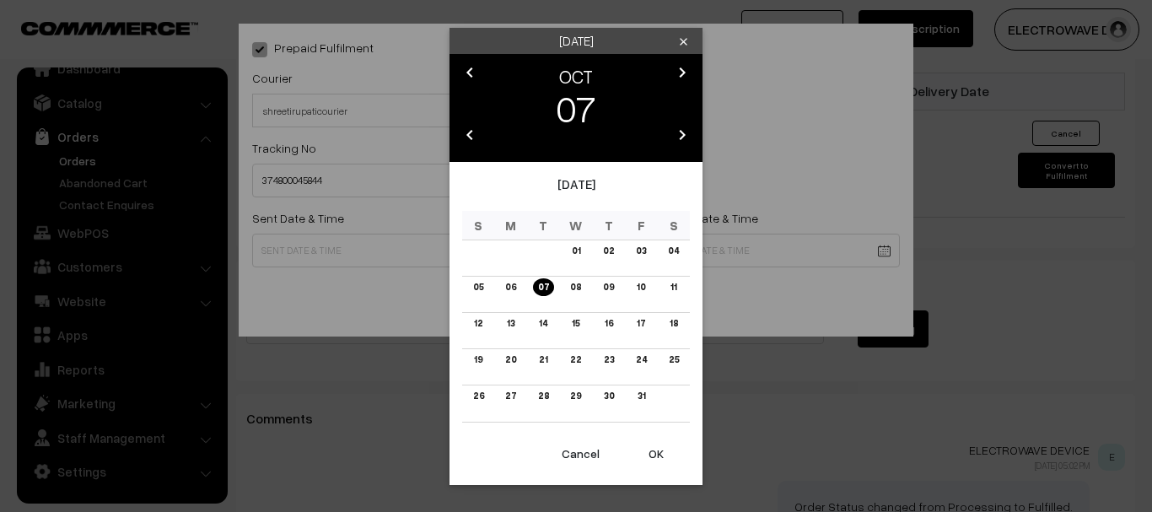
click at [641, 453] on button "OK" at bounding box center [656, 453] width 67 height 37
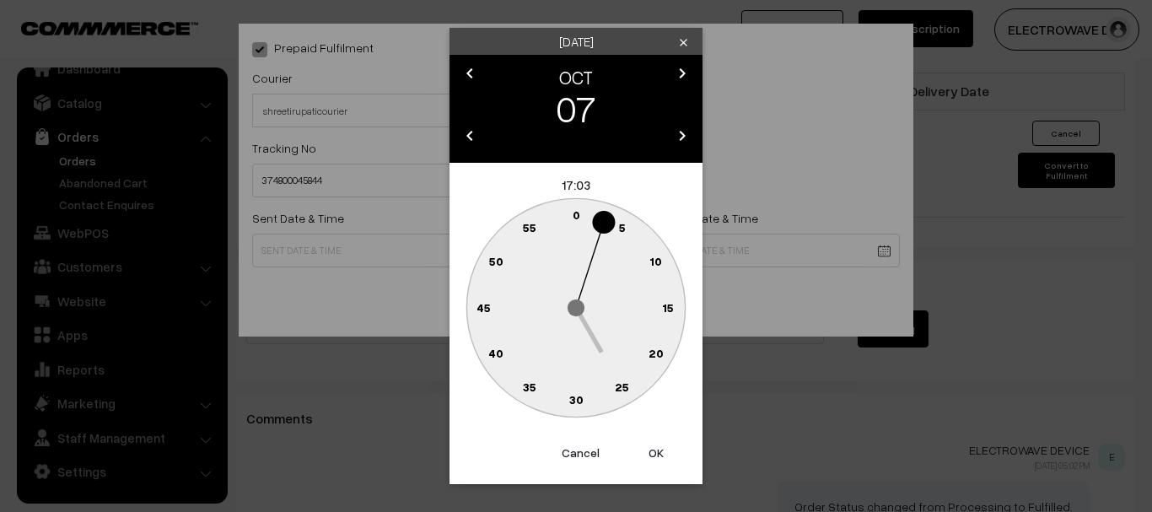
click at [641, 453] on button "OK" at bounding box center [656, 452] width 67 height 37
type input "07-10-2025 17:03"
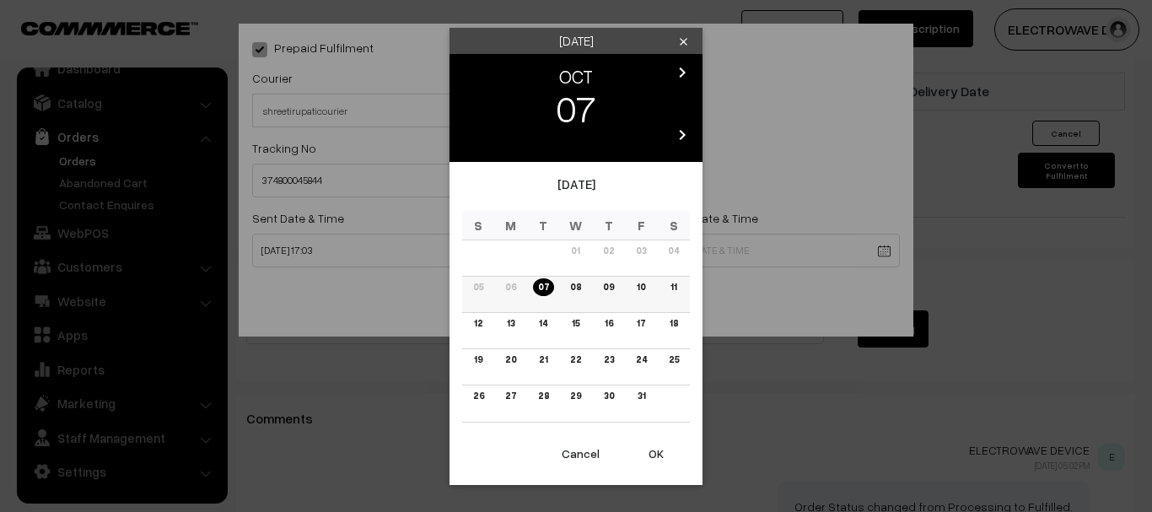
click at [670, 281] on link "11" at bounding box center [674, 287] width 16 height 18
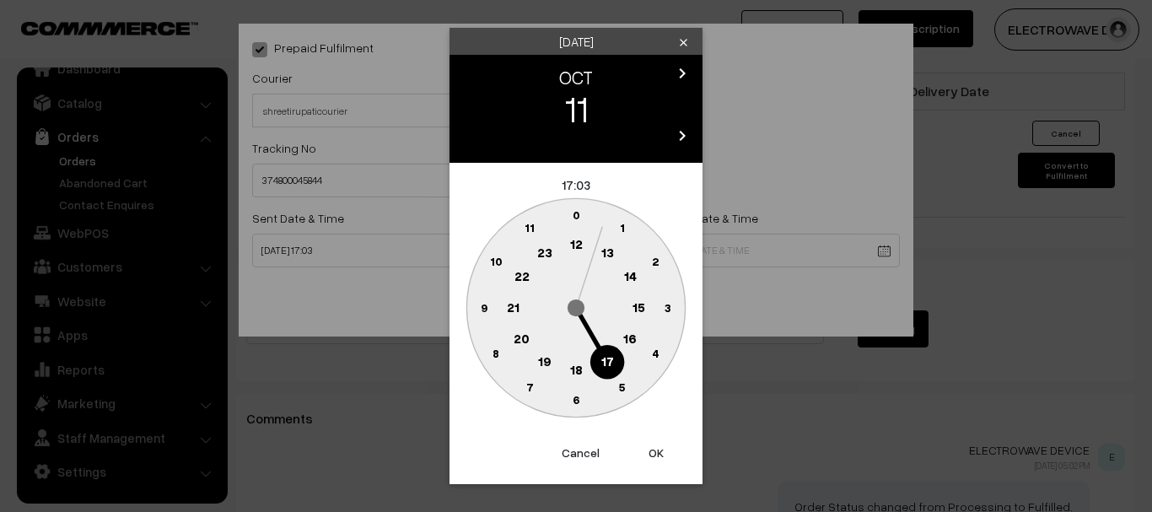
click at [650, 453] on button "OK" at bounding box center [656, 452] width 67 height 37
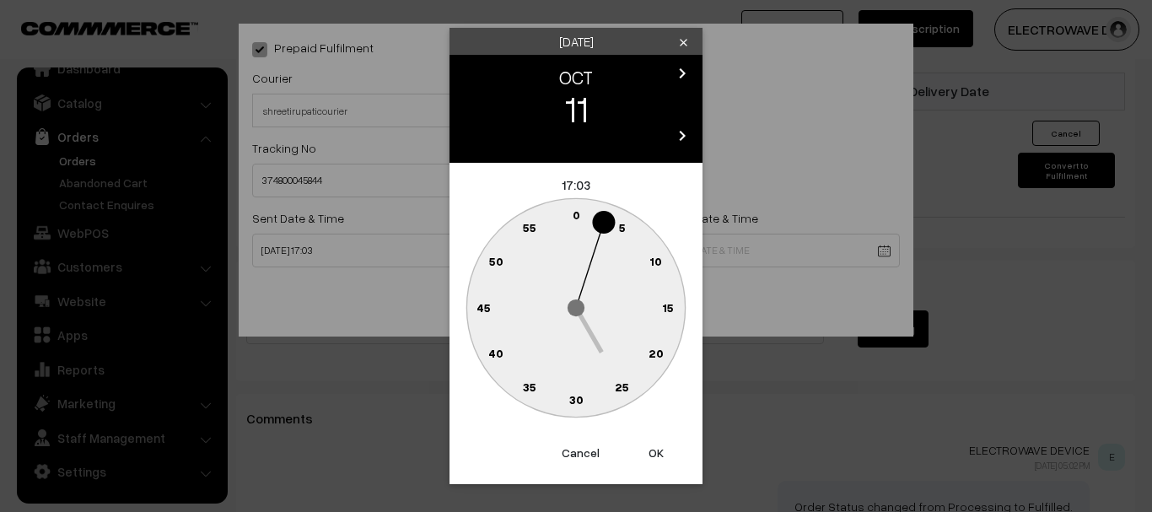
drag, startPoint x: 650, startPoint y: 453, endPoint x: 644, endPoint y: 360, distance: 93.0
click at [650, 452] on button "OK" at bounding box center [656, 452] width 67 height 37
type input "11-10-2025 17:03"
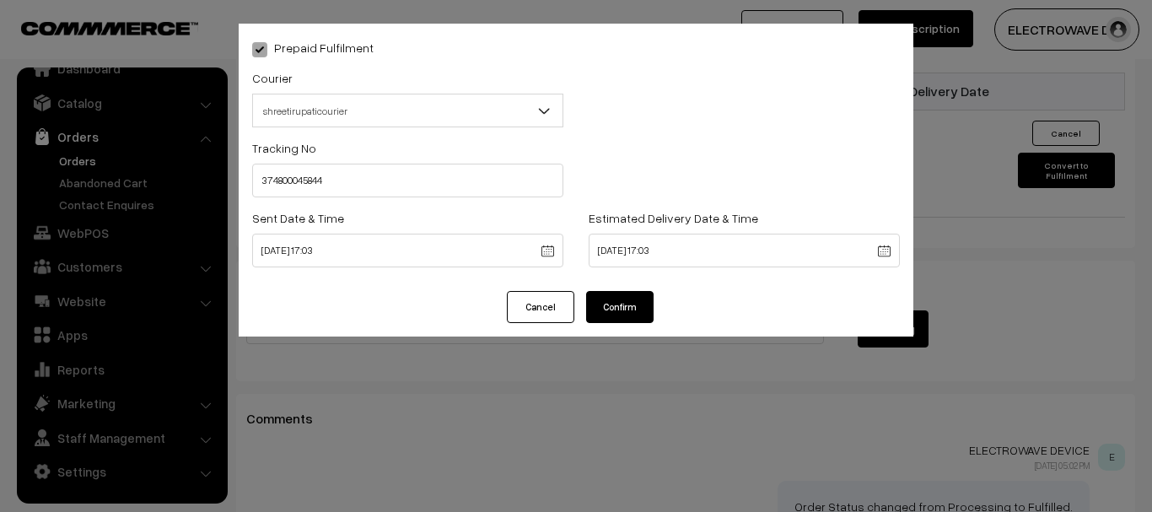
click at [644, 304] on button "Confirm" at bounding box center [619, 307] width 67 height 32
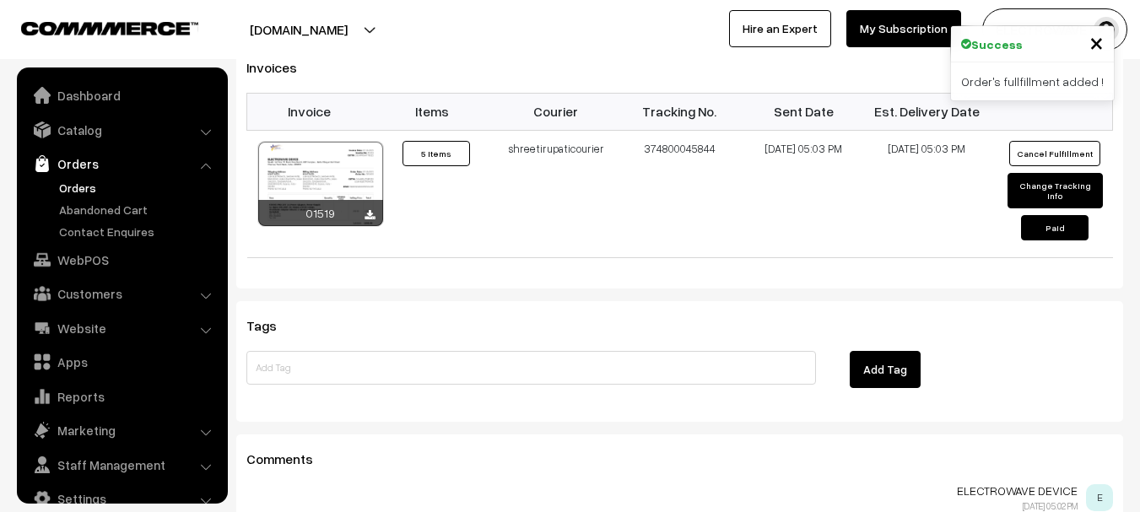
scroll to position [27, 0]
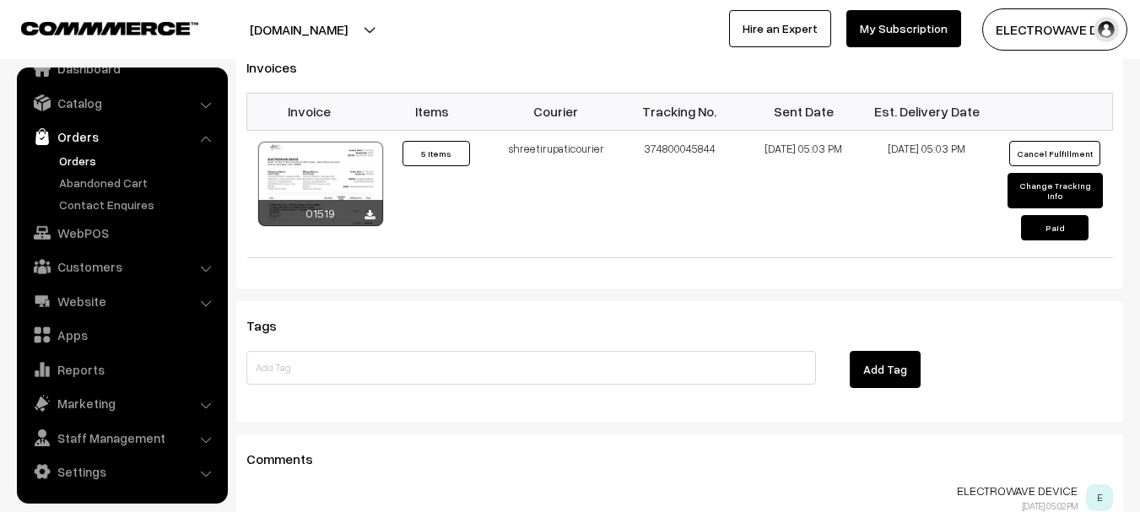
click at [83, 166] on link "Orders" at bounding box center [138, 161] width 167 height 18
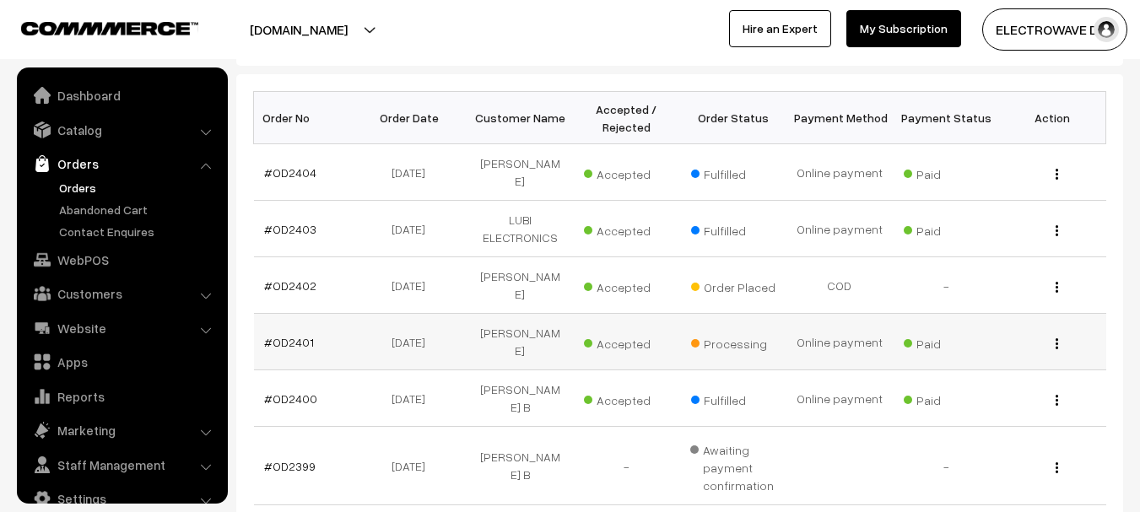
scroll to position [27, 0]
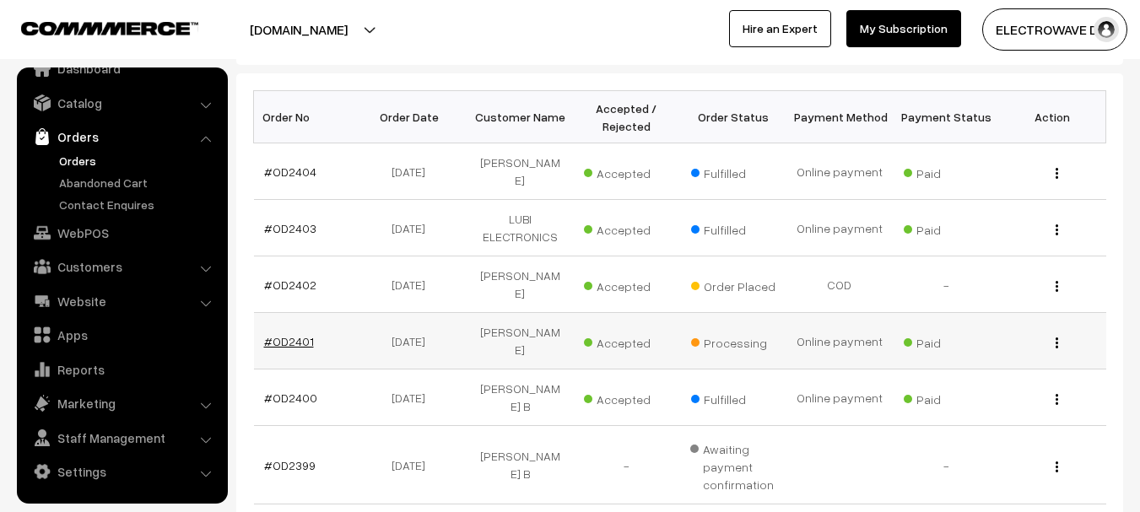
click at [272, 334] on link "#OD2401" at bounding box center [289, 341] width 50 height 14
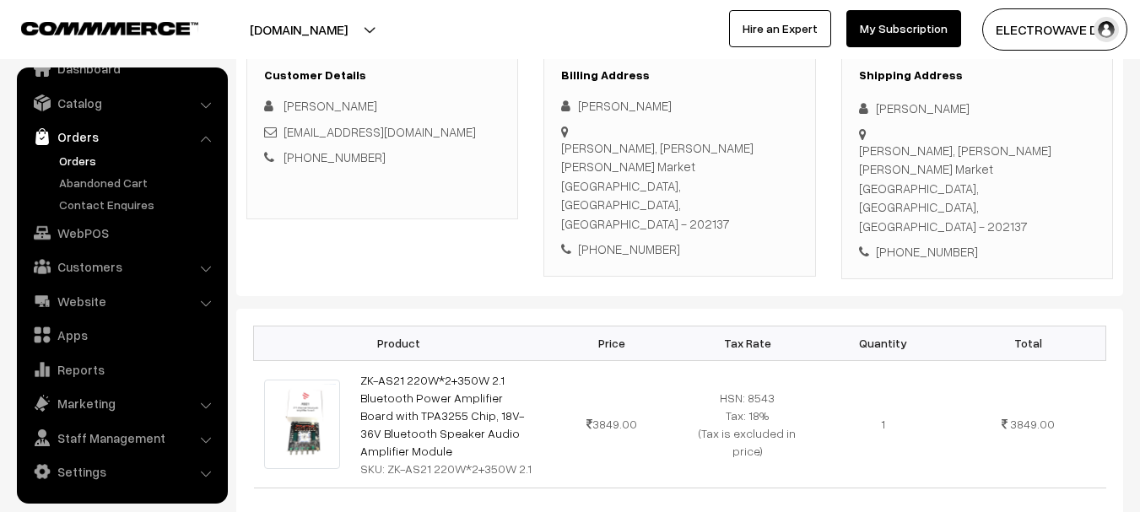
scroll to position [84, 0]
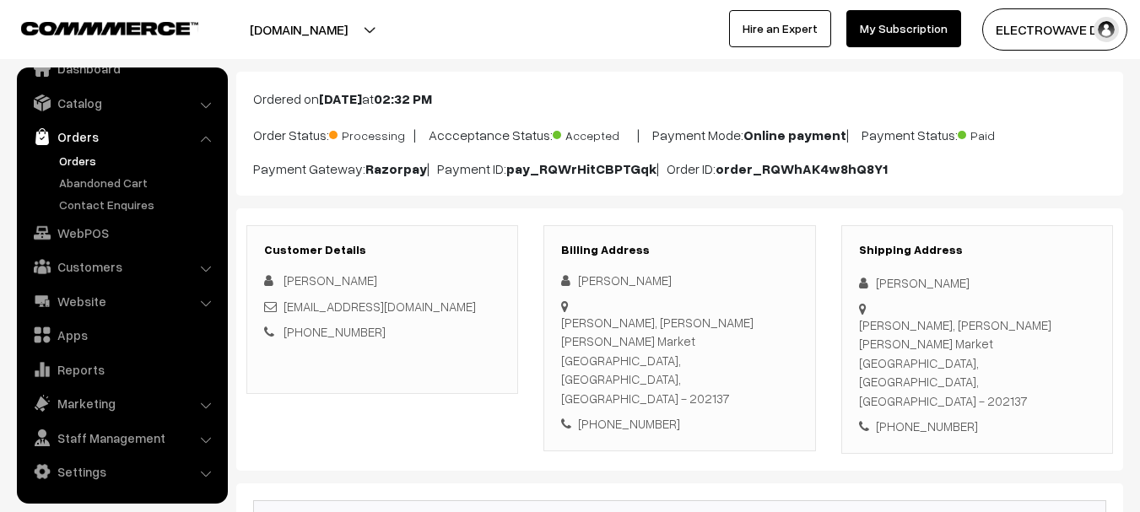
click at [1042, 331] on div "Gopal Ji sweets, Seth Shri Chand Market Jattari, Uttar Pradesh, India - 202137" at bounding box center [977, 362] width 236 height 95
copy div "202137"
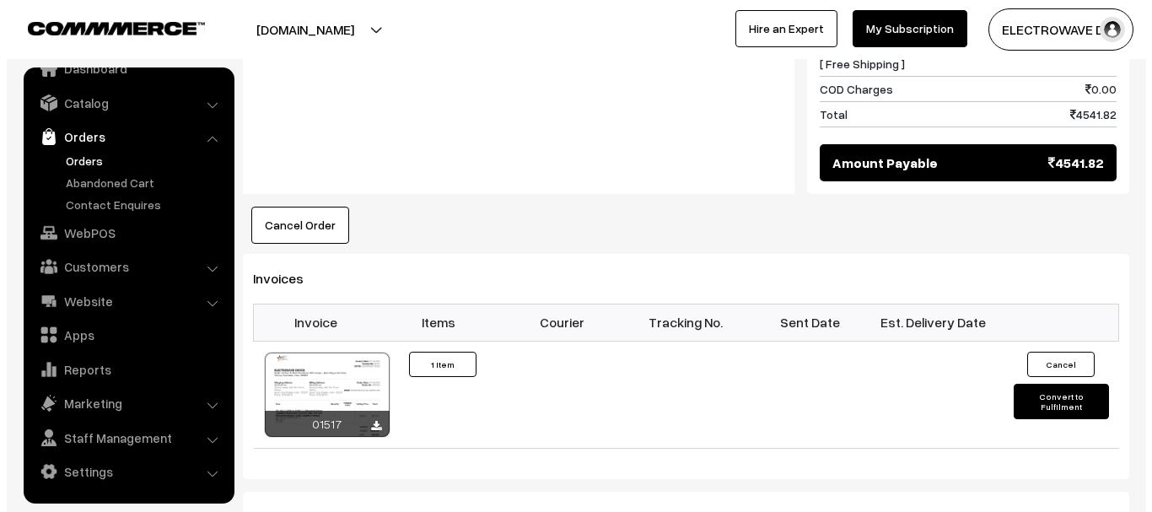
scroll to position [934, 0]
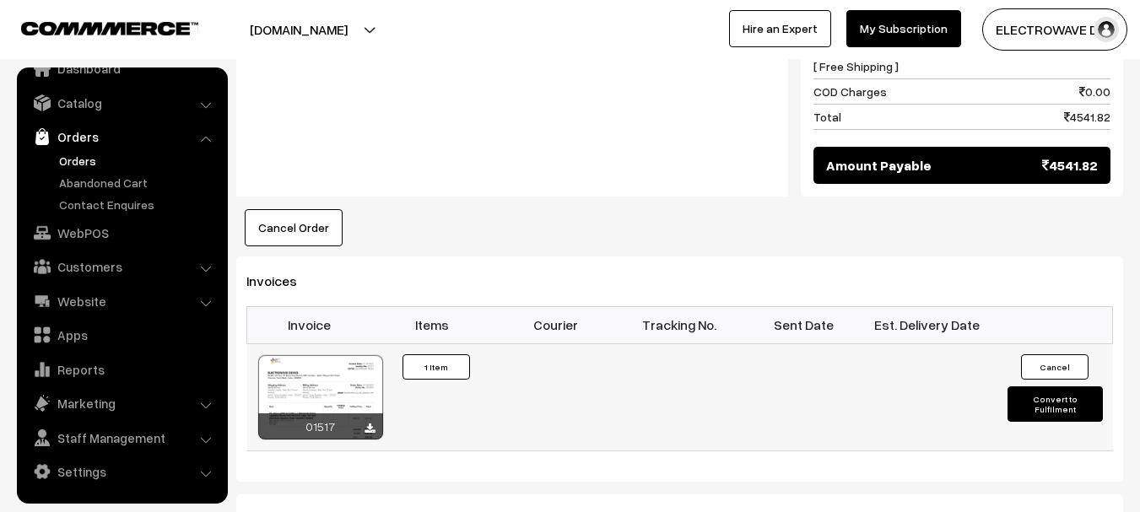
click at [1022, 386] on button "Convert to Fulfilment" at bounding box center [1054, 403] width 95 height 35
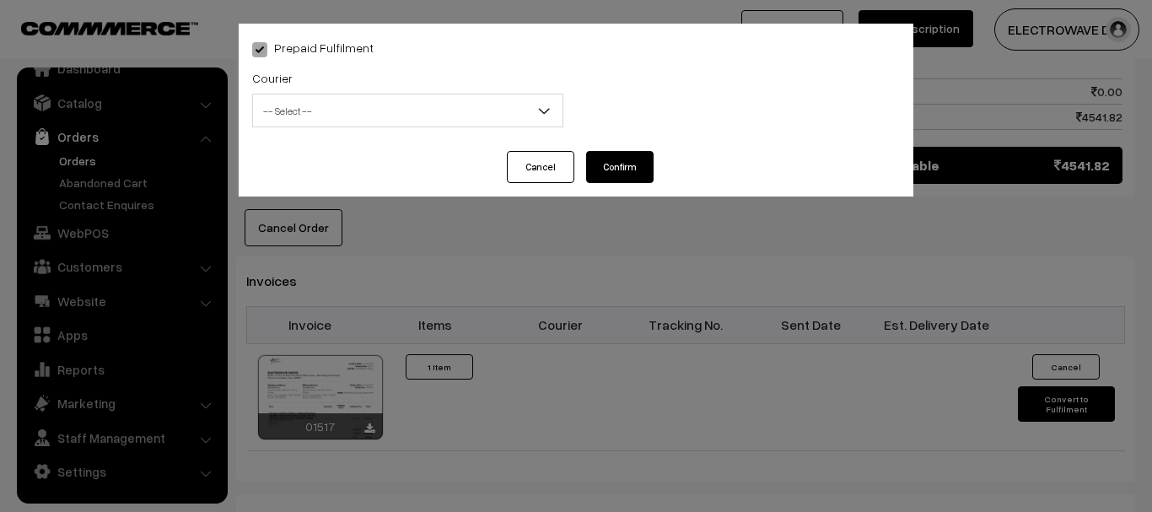
click at [391, 119] on span "-- Select --" at bounding box center [408, 111] width 310 height 30
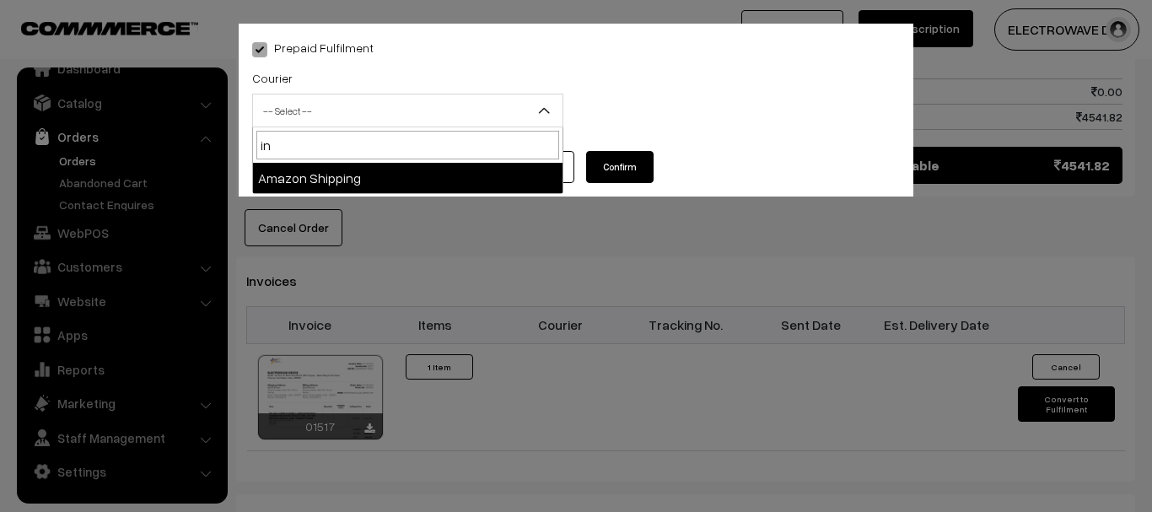
type input "i"
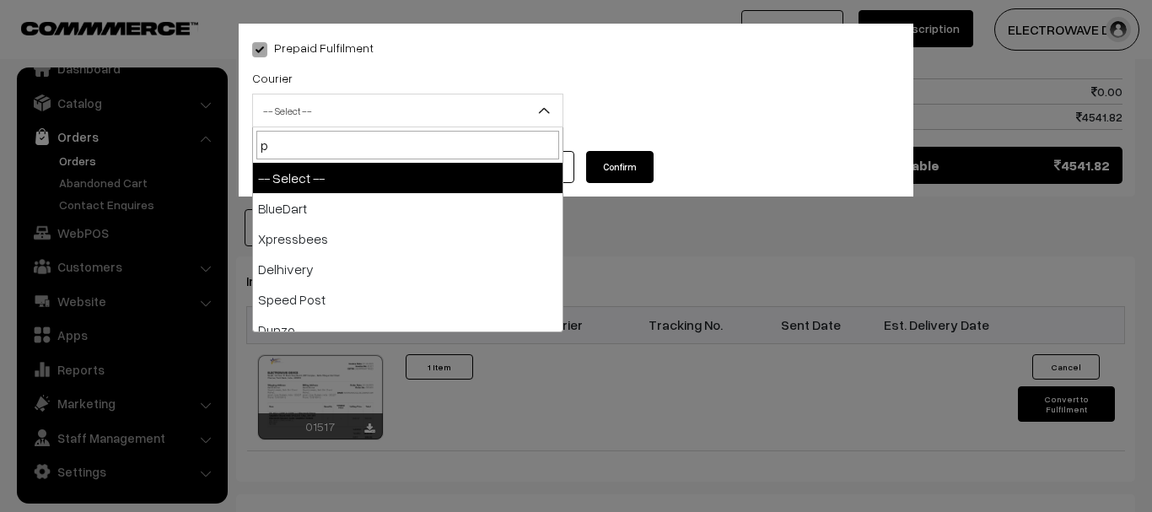
type input "po"
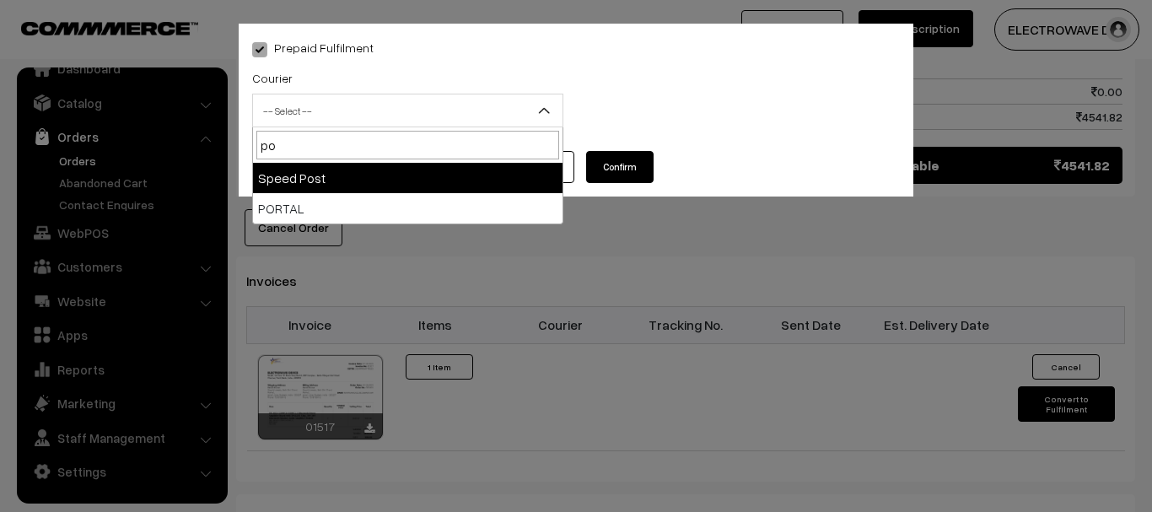
select select "5"
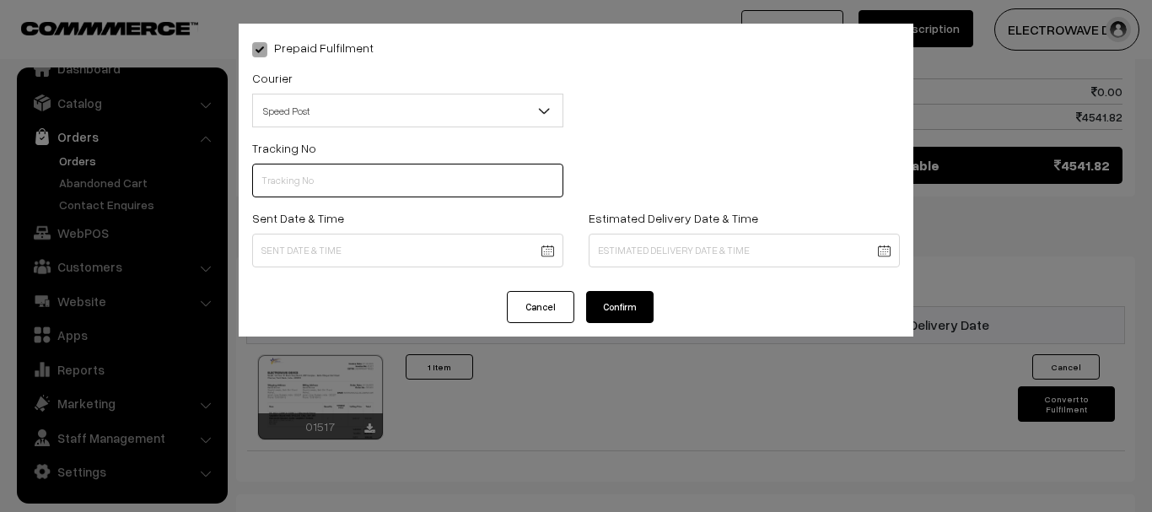
click at [397, 185] on input "text" at bounding box center [407, 181] width 311 height 34
type input "ET162274461IN"
click at [371, 270] on div "Sent Date & Time" at bounding box center [408, 243] width 337 height 70
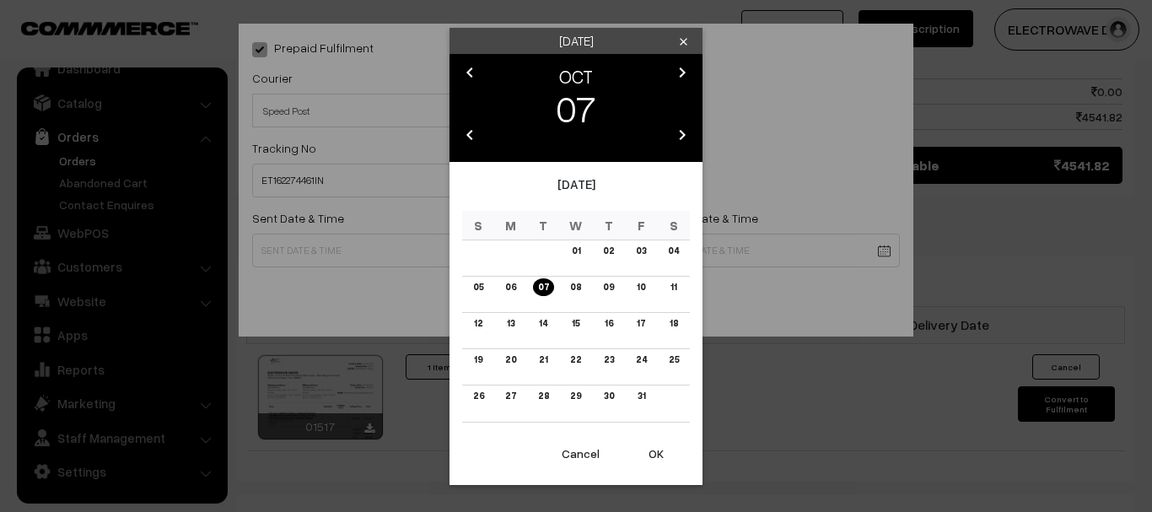
click at [647, 452] on button "OK" at bounding box center [656, 453] width 67 height 37
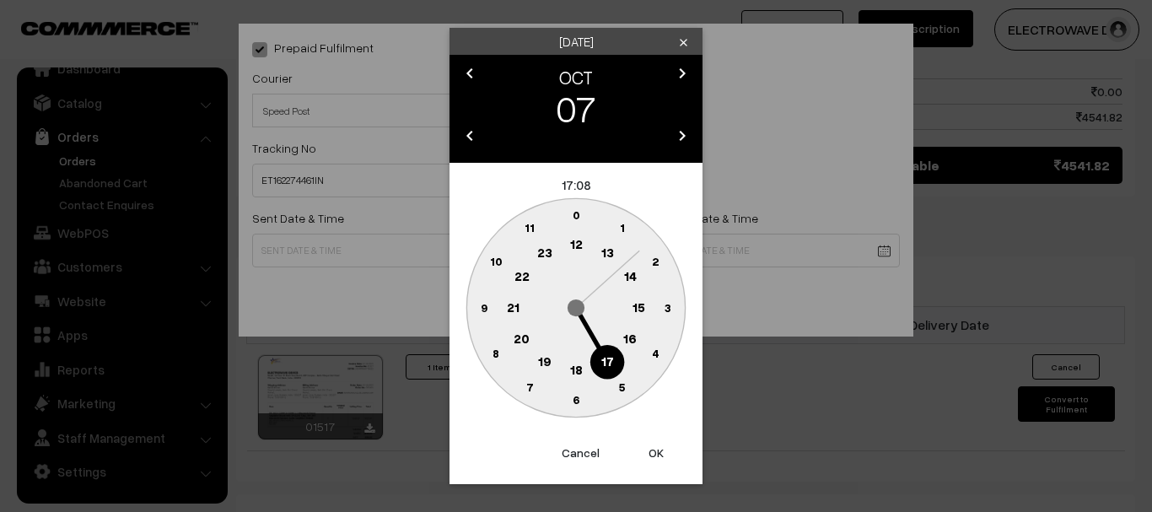
click at [647, 452] on button "OK" at bounding box center [656, 452] width 67 height 37
type input "07-10-2025 17:08"
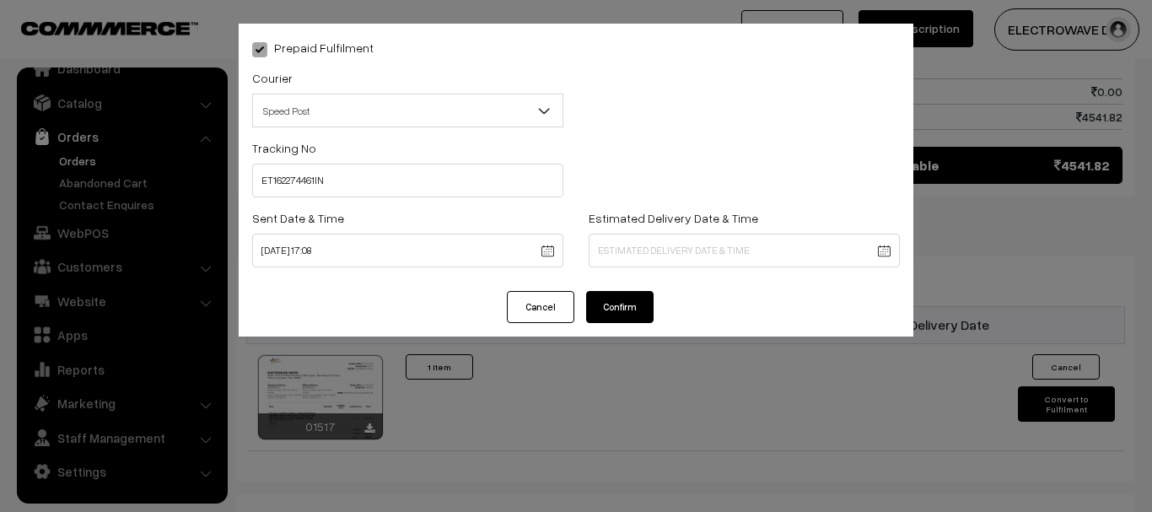
click at [647, 452] on div "Prepaid Fulfilment Courier -- Select -- BlueDart Xpressbees Delhivery Speed Pos…" at bounding box center [576, 256] width 1152 height 512
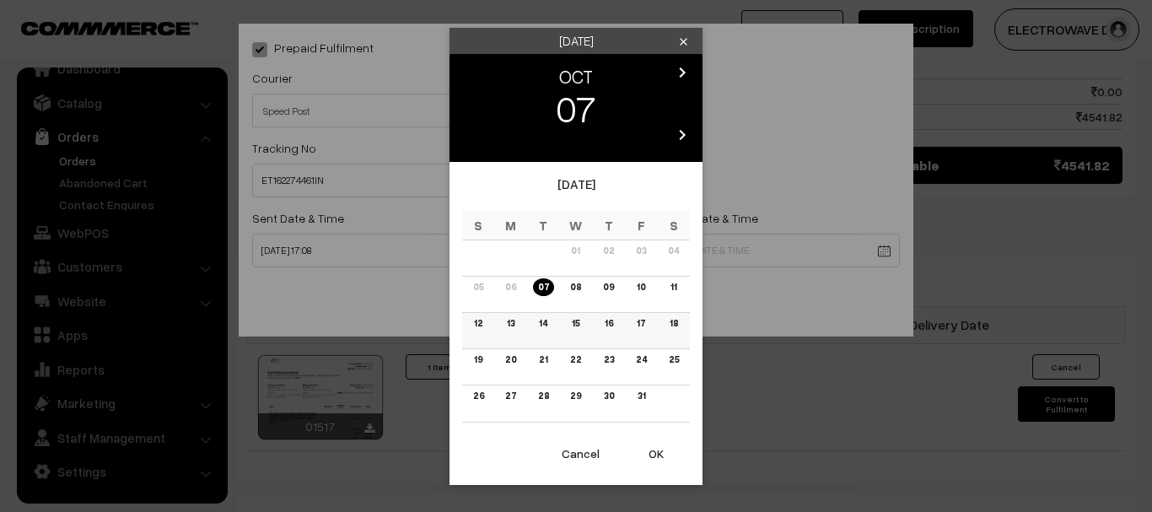
click at [505, 320] on link "13" at bounding box center [511, 324] width 18 height 18
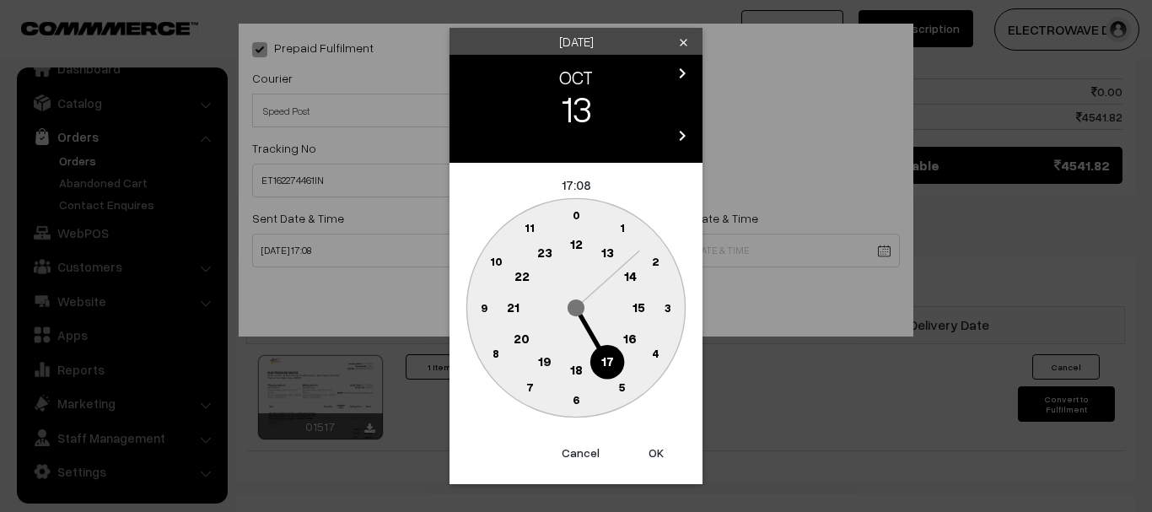
click at [646, 450] on button "OK" at bounding box center [656, 452] width 67 height 37
drag, startPoint x: 646, startPoint y: 450, endPoint x: 644, endPoint y: 440, distance: 10.3
click at [646, 450] on button "OK" at bounding box center [656, 452] width 67 height 37
type input "13-10-2025 17:08"
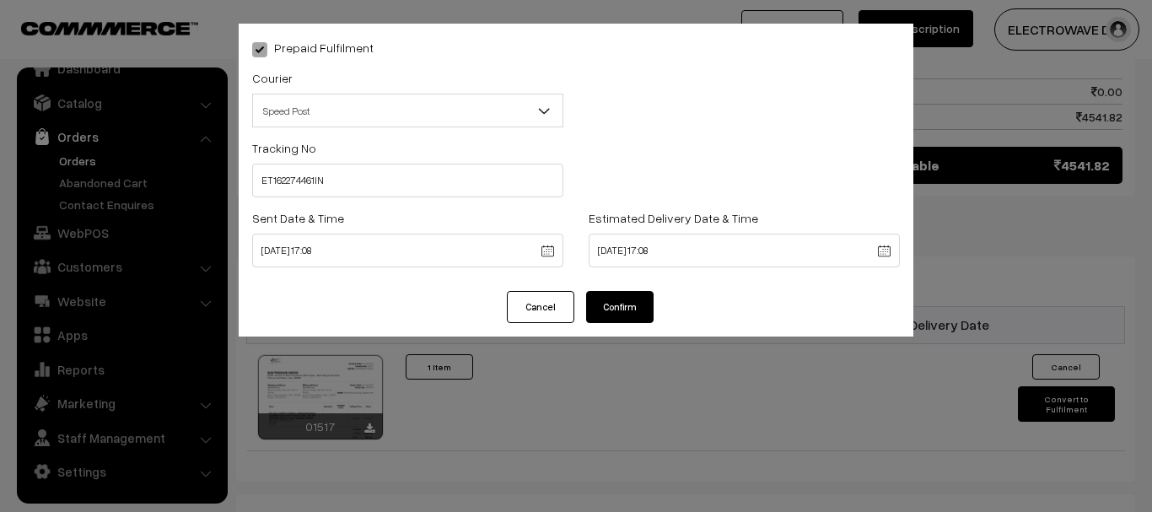
click at [613, 310] on button "Confirm" at bounding box center [619, 307] width 67 height 32
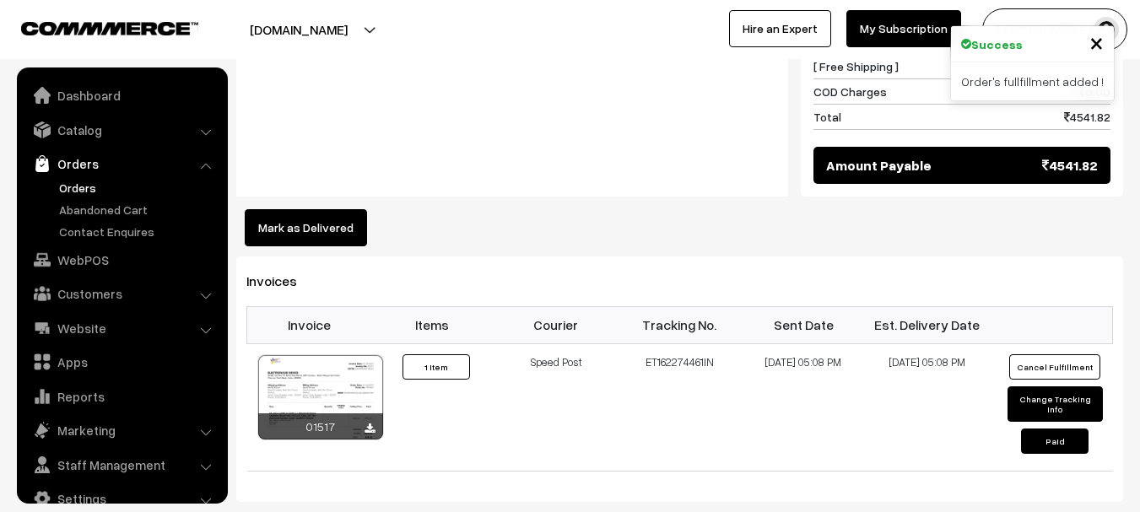
scroll to position [27, 0]
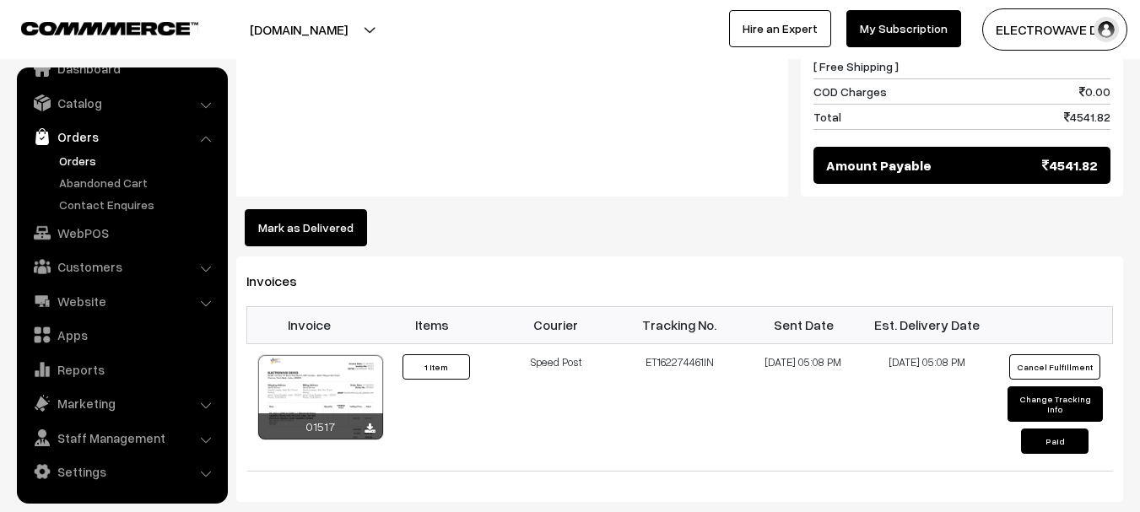
click at [91, 161] on link "Orders" at bounding box center [138, 161] width 167 height 18
